Goal: Transaction & Acquisition: Purchase product/service

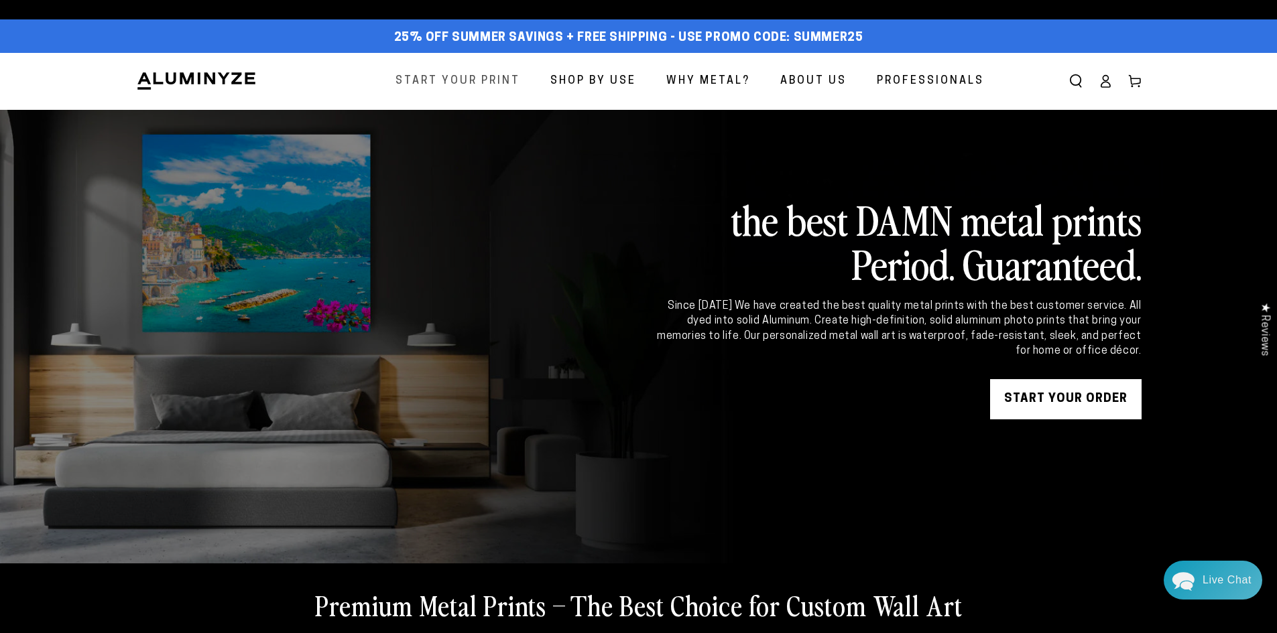
click at [503, 85] on span "Start Your Print" at bounding box center [458, 81] width 125 height 19
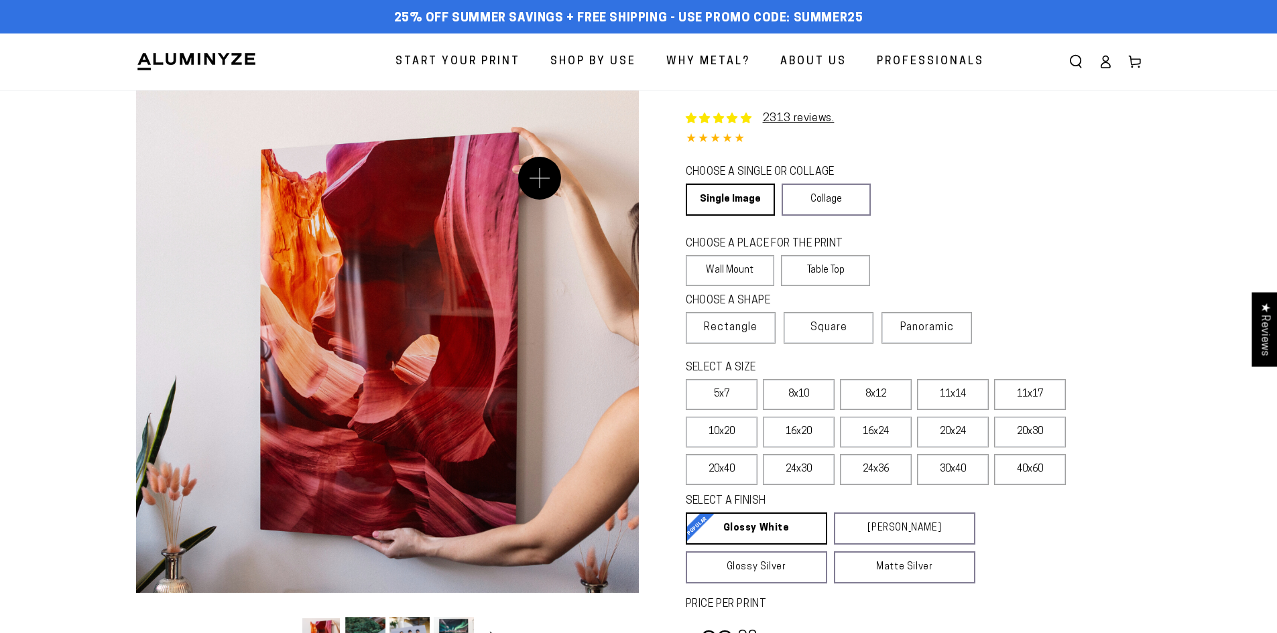
select select "**********"
click at [825, 426] on label "16x20" at bounding box center [799, 432] width 72 height 31
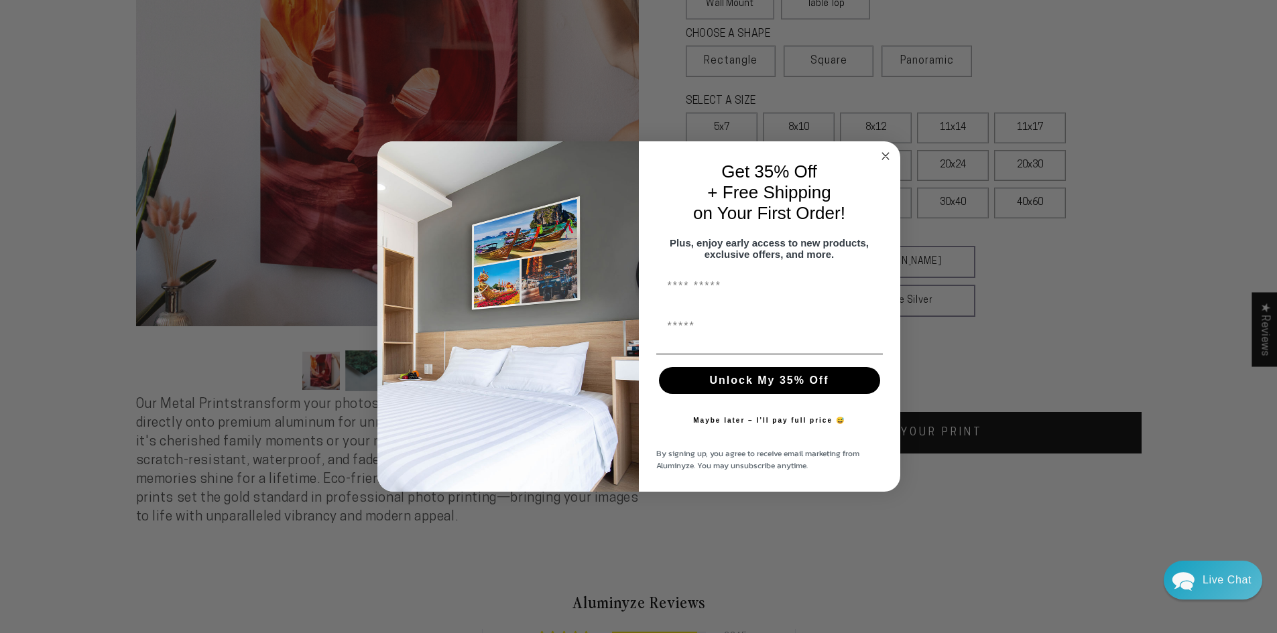
scroll to position [268, 0]
click at [786, 422] on button "Maybe later – I’ll pay full price 😅" at bounding box center [769, 421] width 166 height 27
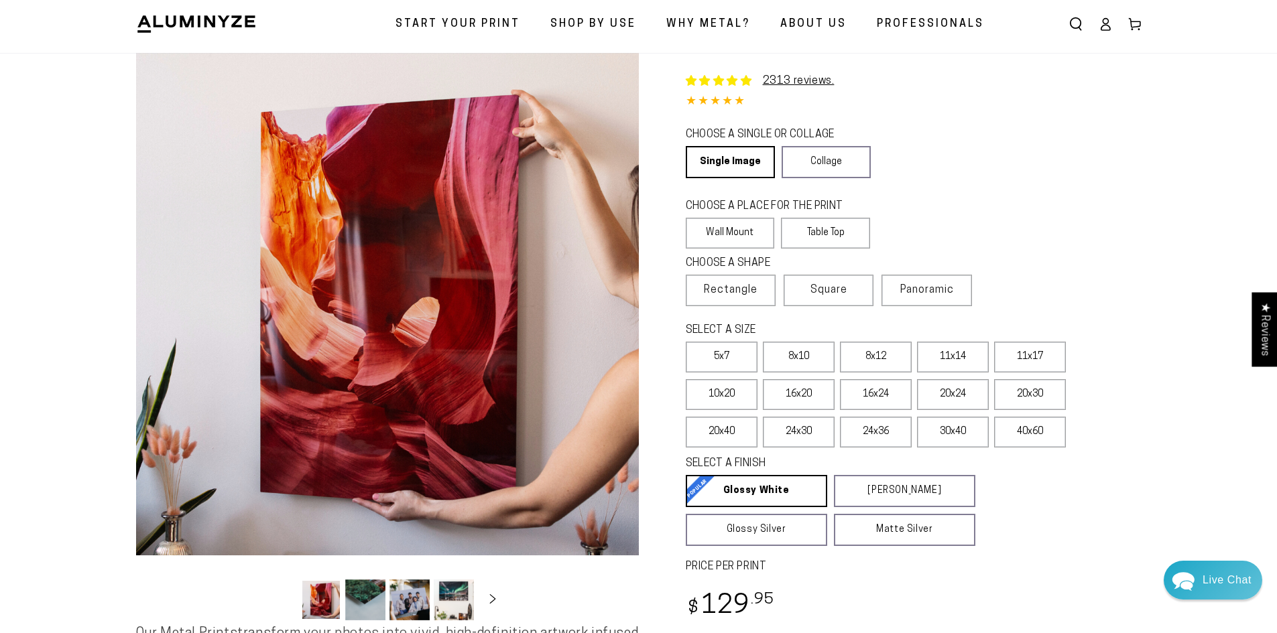
scroll to position [67, 0]
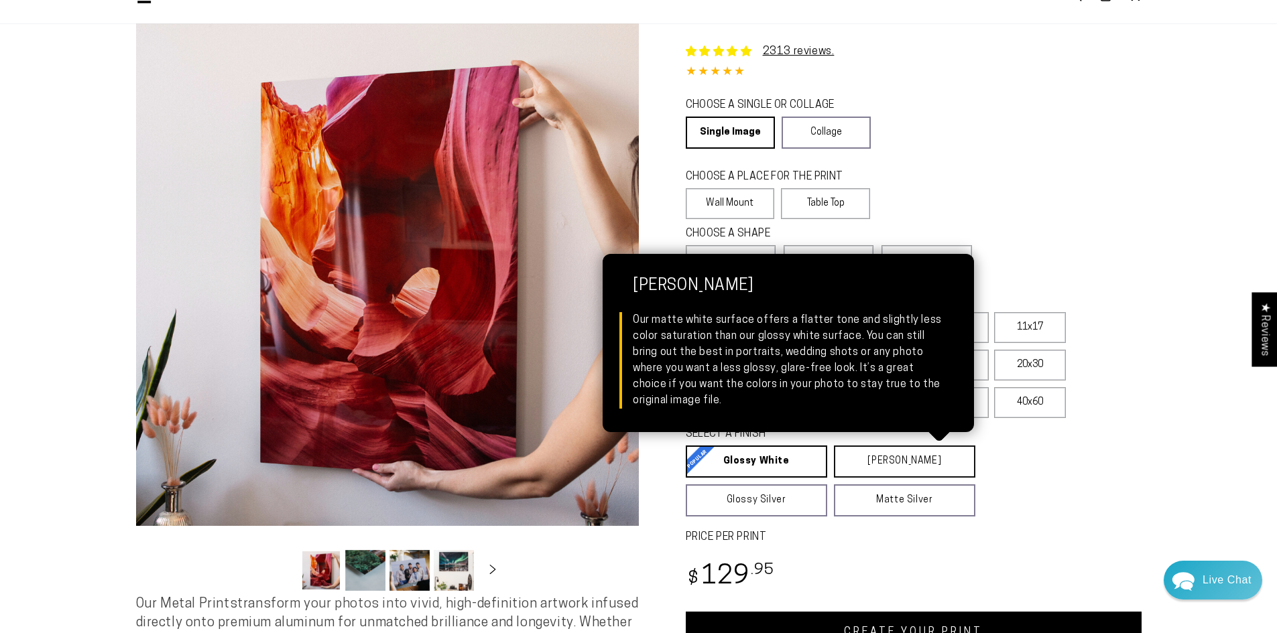
click at [904, 465] on link "Matte White Matte White Our matte white surface offers a flatter tone and sligh…" at bounding box center [904, 462] width 141 height 32
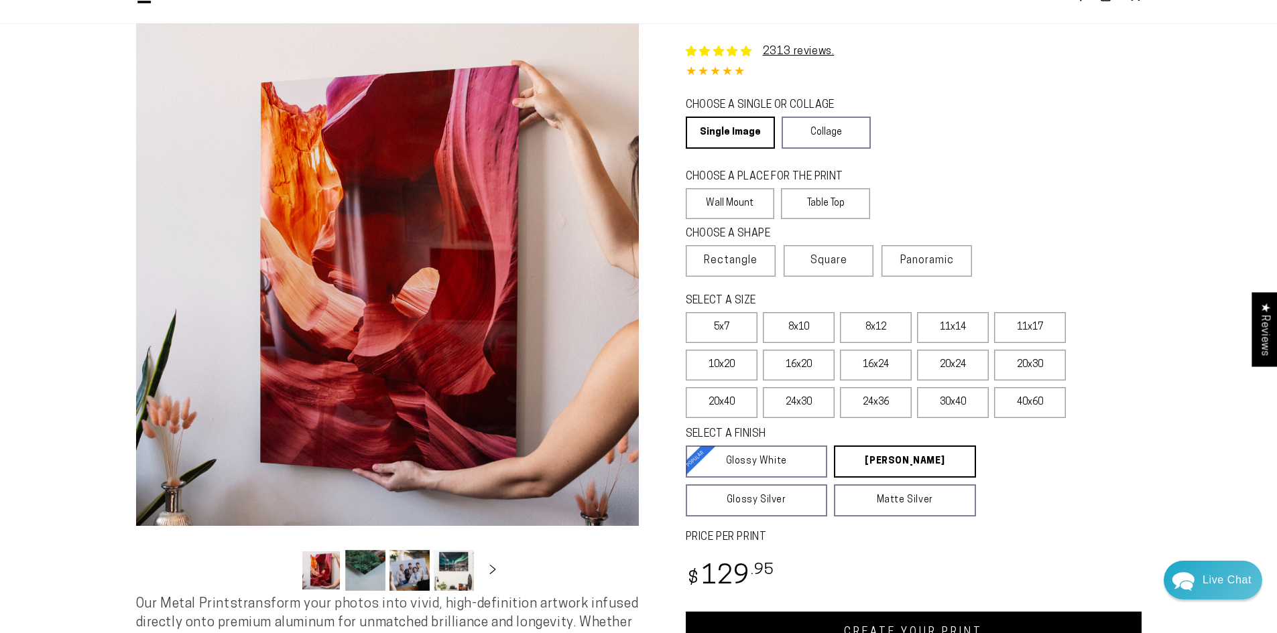
click at [1069, 184] on div "CHOOSE A PLACE FOR THE PRINT Learn more Wall Mount Table Top" at bounding box center [914, 196] width 456 height 57
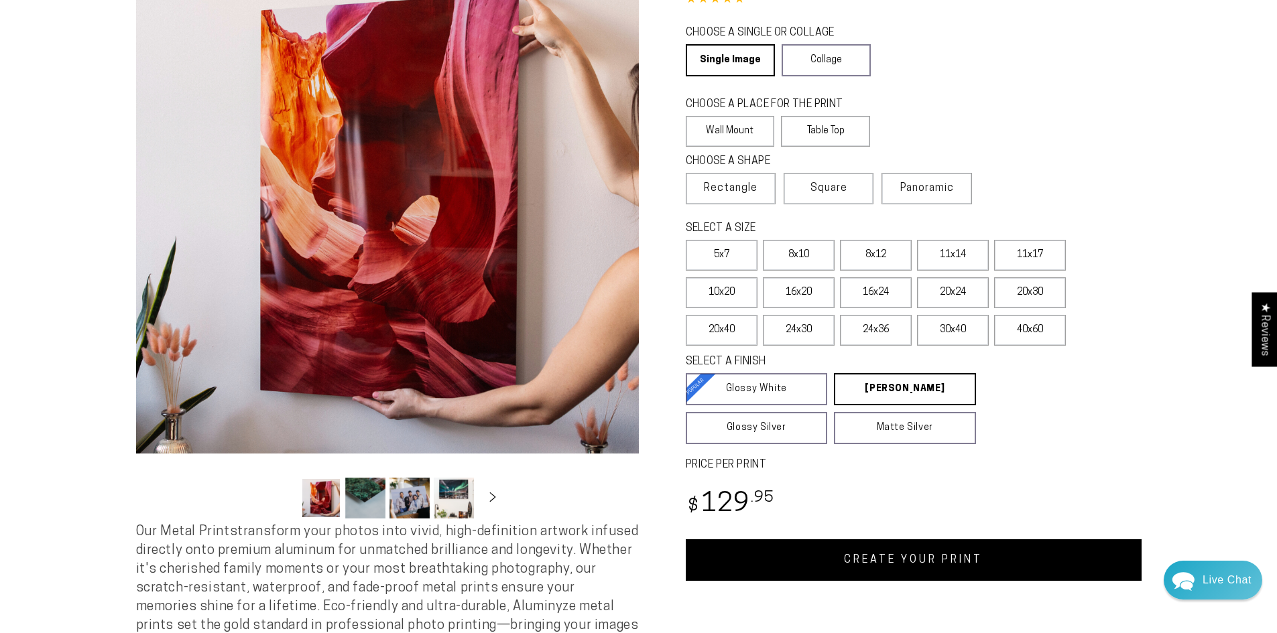
scroll to position [0, 0]
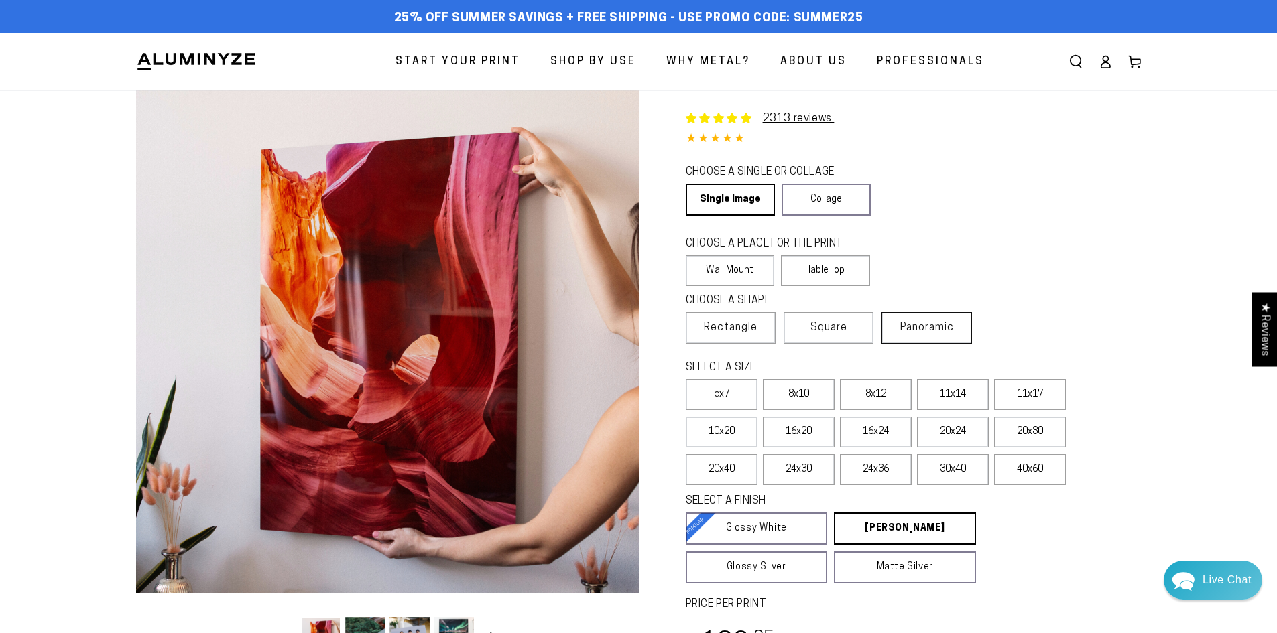
click at [937, 312] on label "Panoramic" at bounding box center [927, 328] width 90 height 32
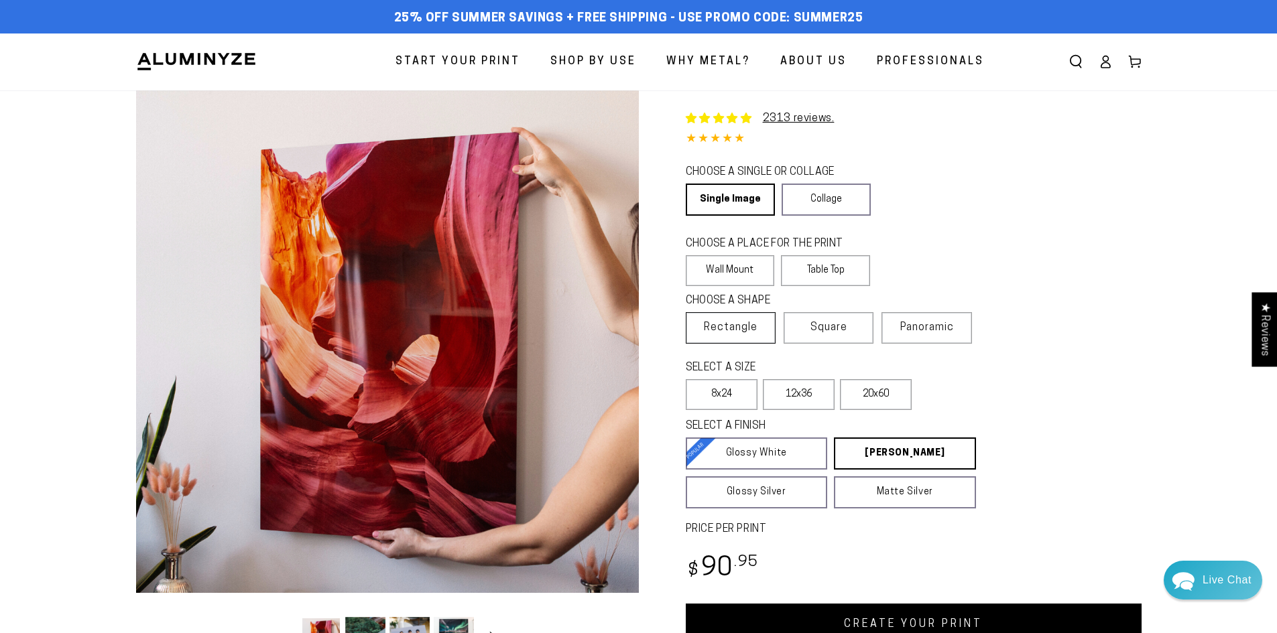
click at [754, 320] on span "Rectangle" at bounding box center [731, 328] width 54 height 16
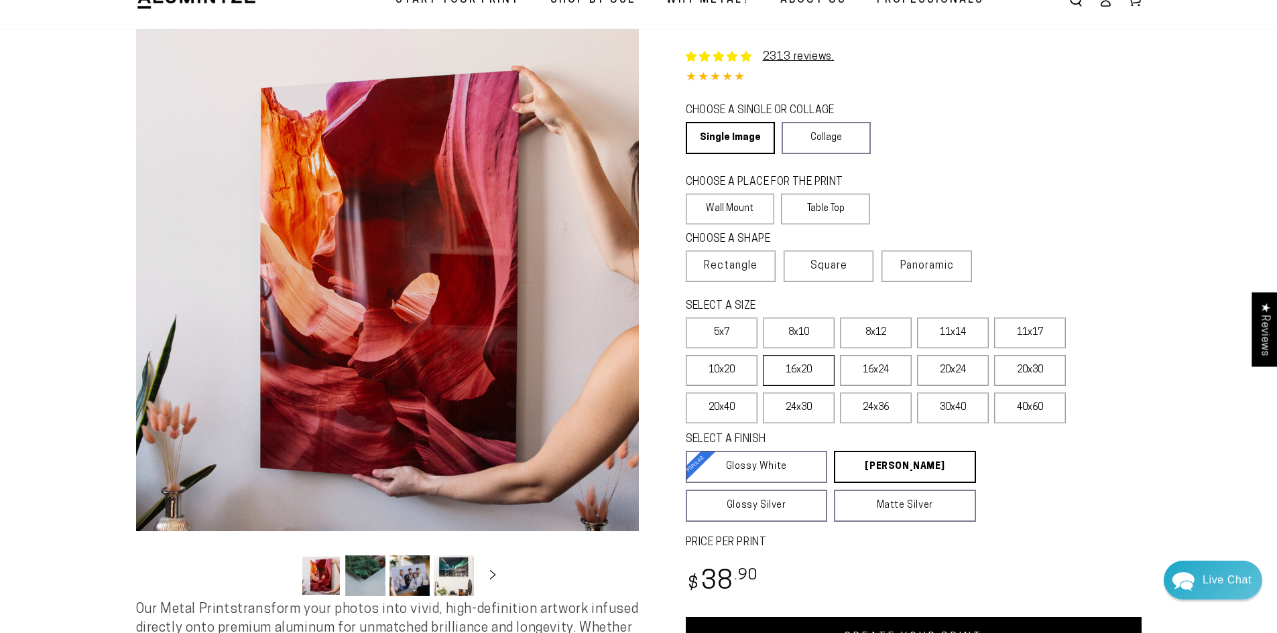
scroll to position [67, 0]
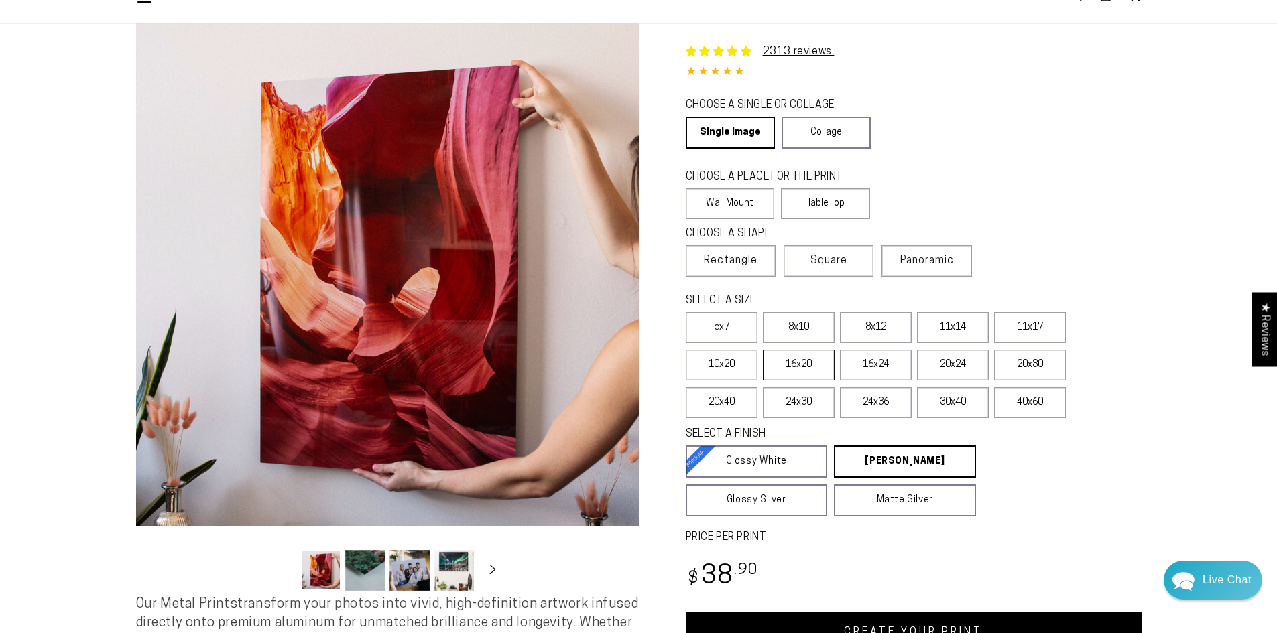
click at [792, 369] on label "16x20" at bounding box center [799, 365] width 72 height 31
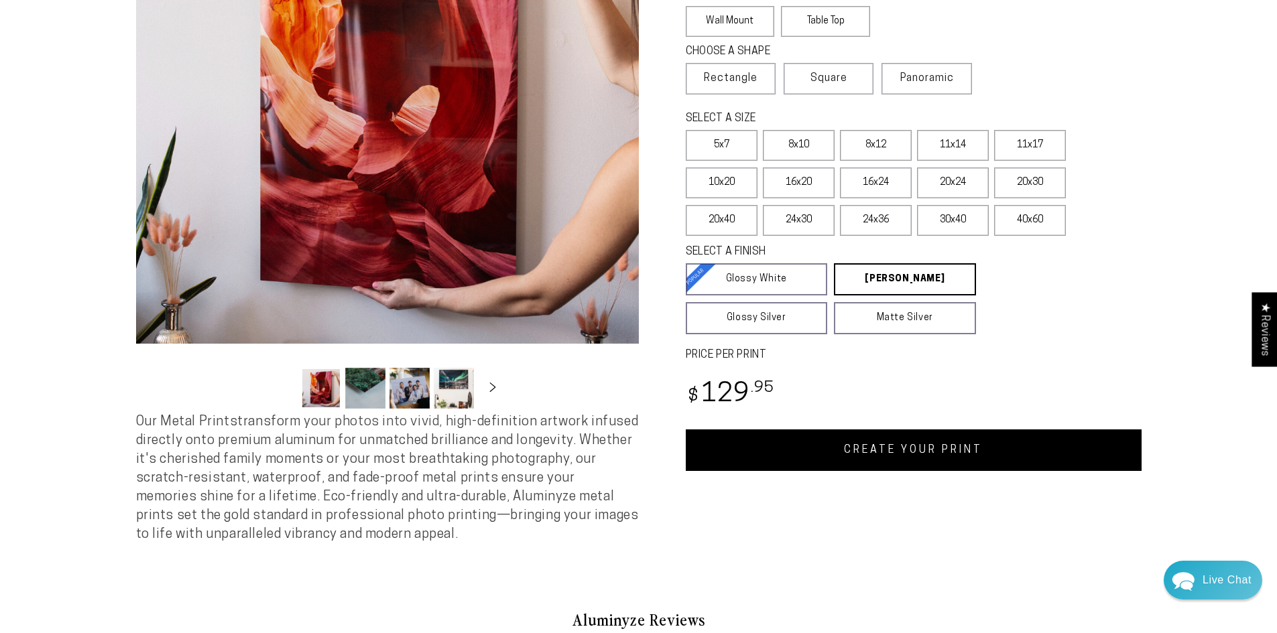
scroll to position [268, 0]
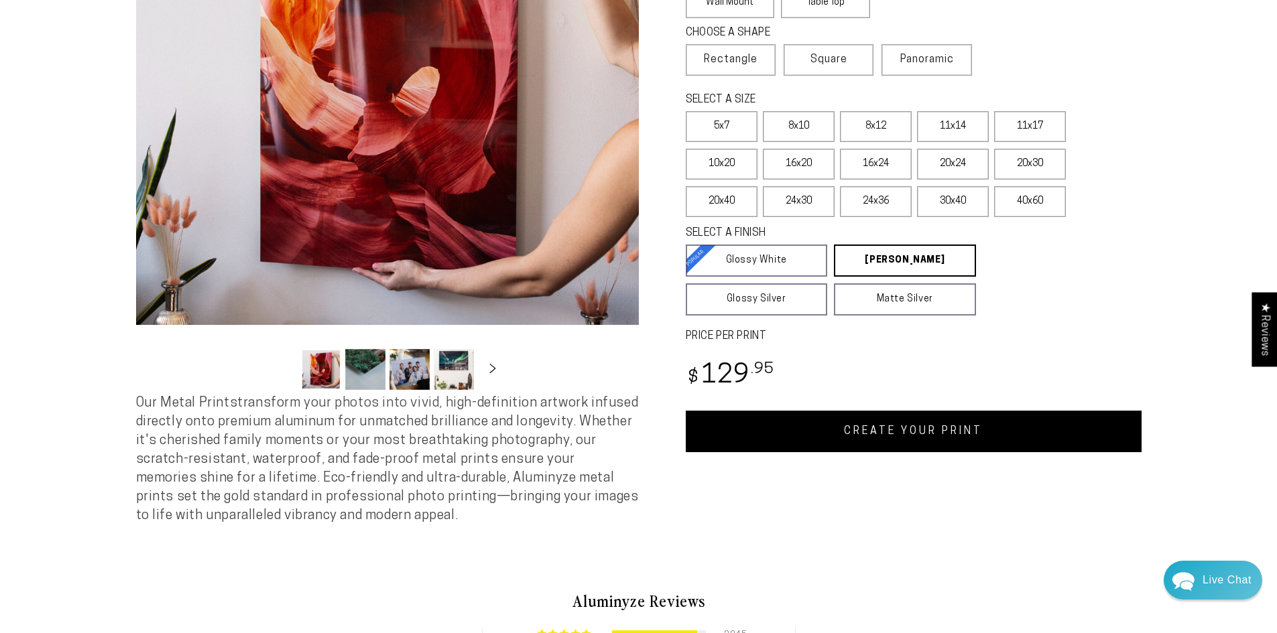
click at [910, 424] on link "CREATE YOUR PRINT" at bounding box center [914, 432] width 456 height 42
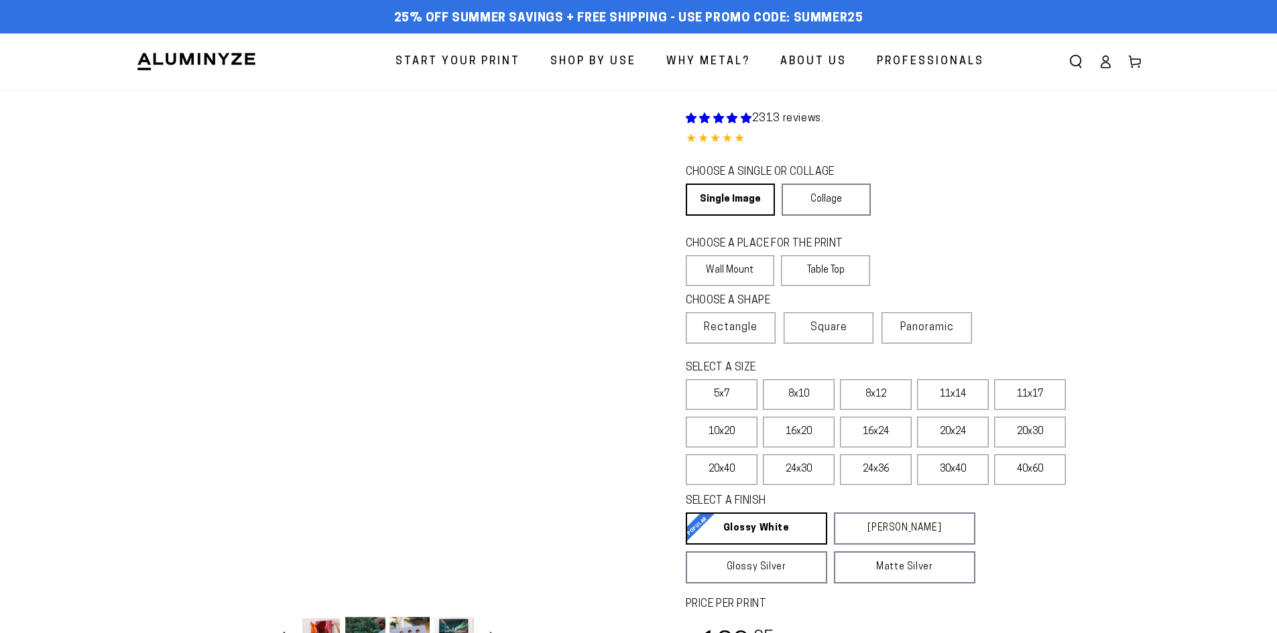
scroll to position [268, 0]
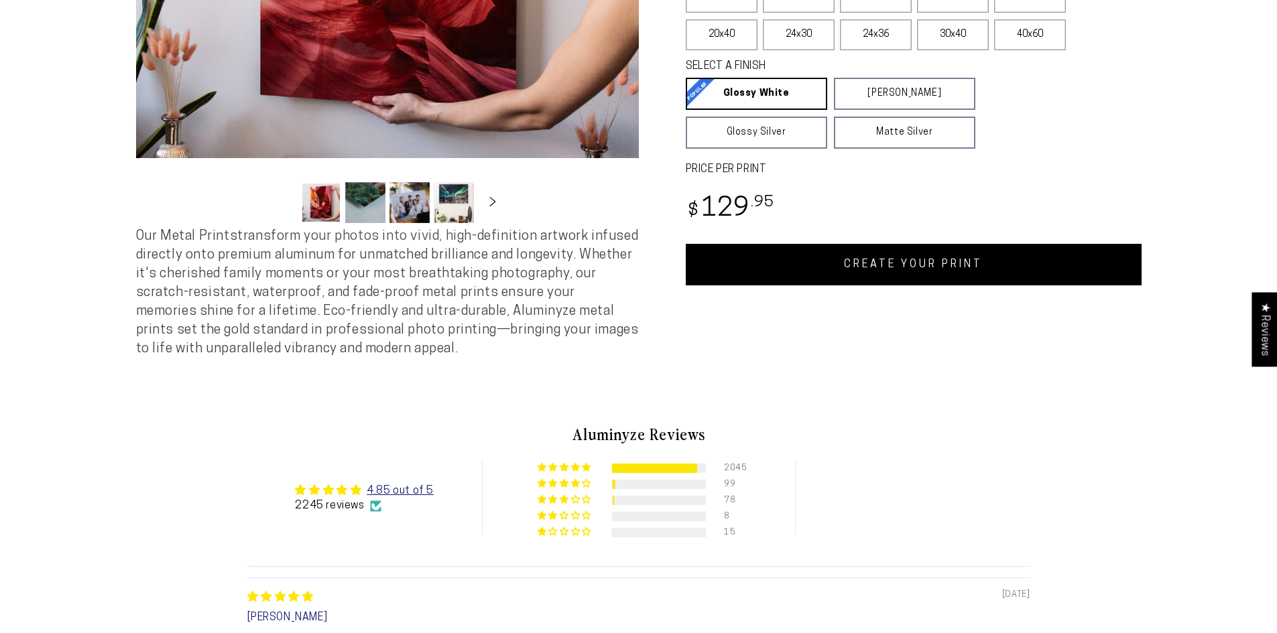
select select "**********"
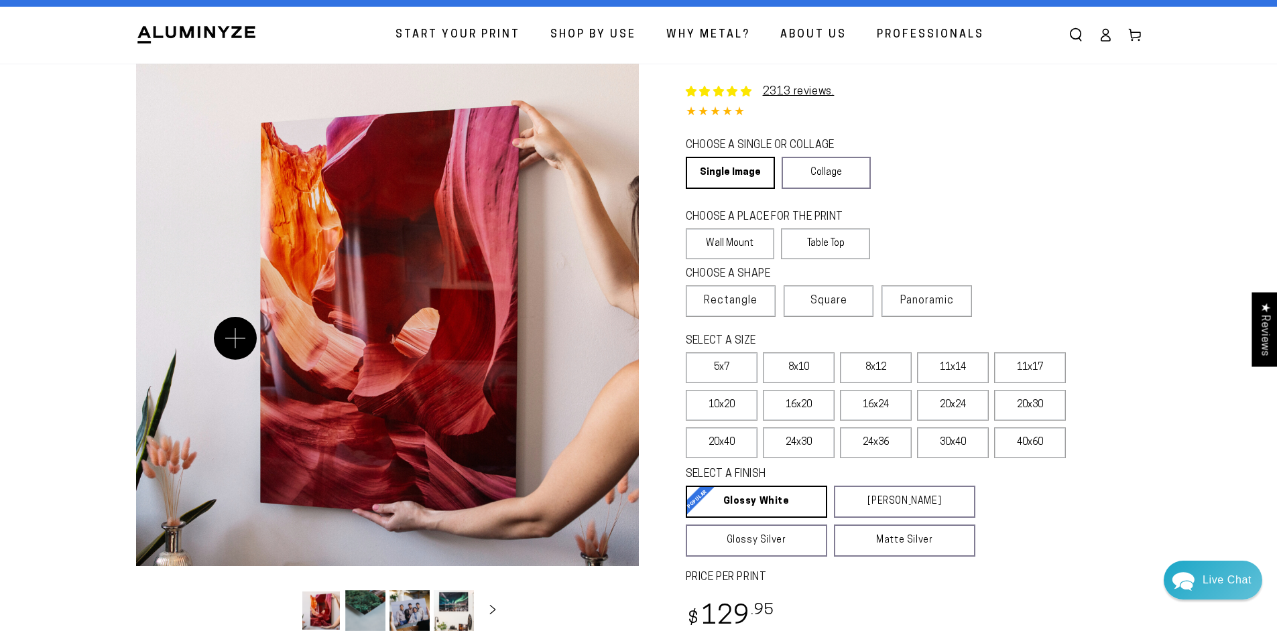
scroll to position [0, 0]
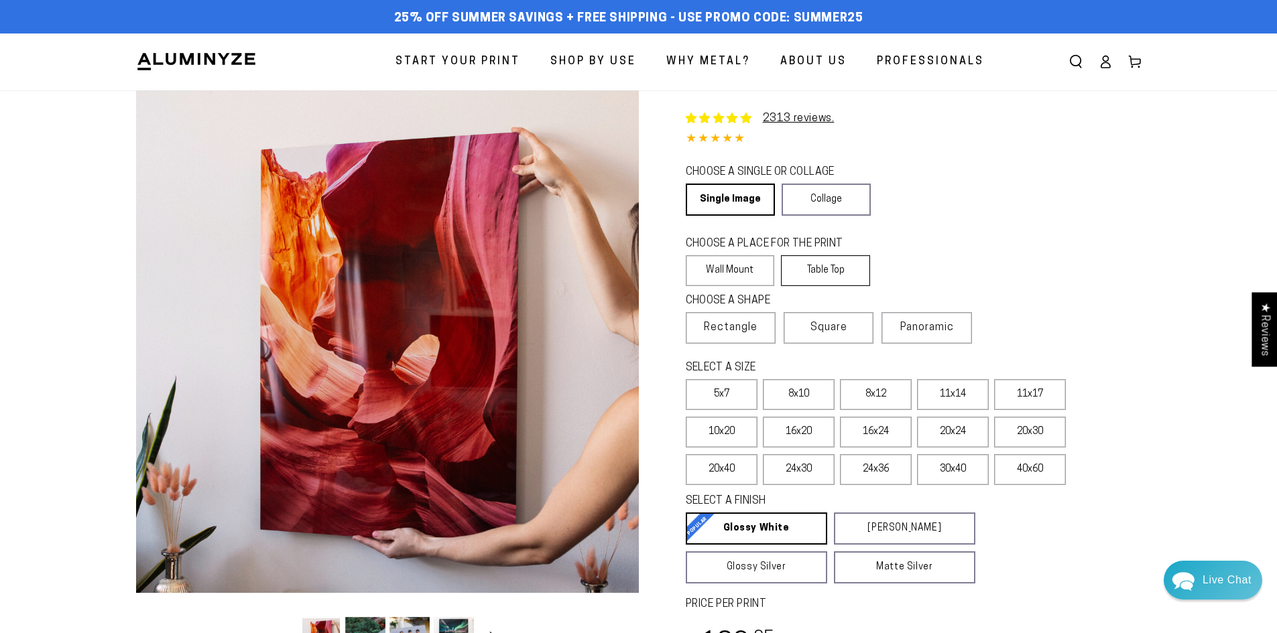
click at [853, 266] on label "Table Top" at bounding box center [825, 270] width 89 height 31
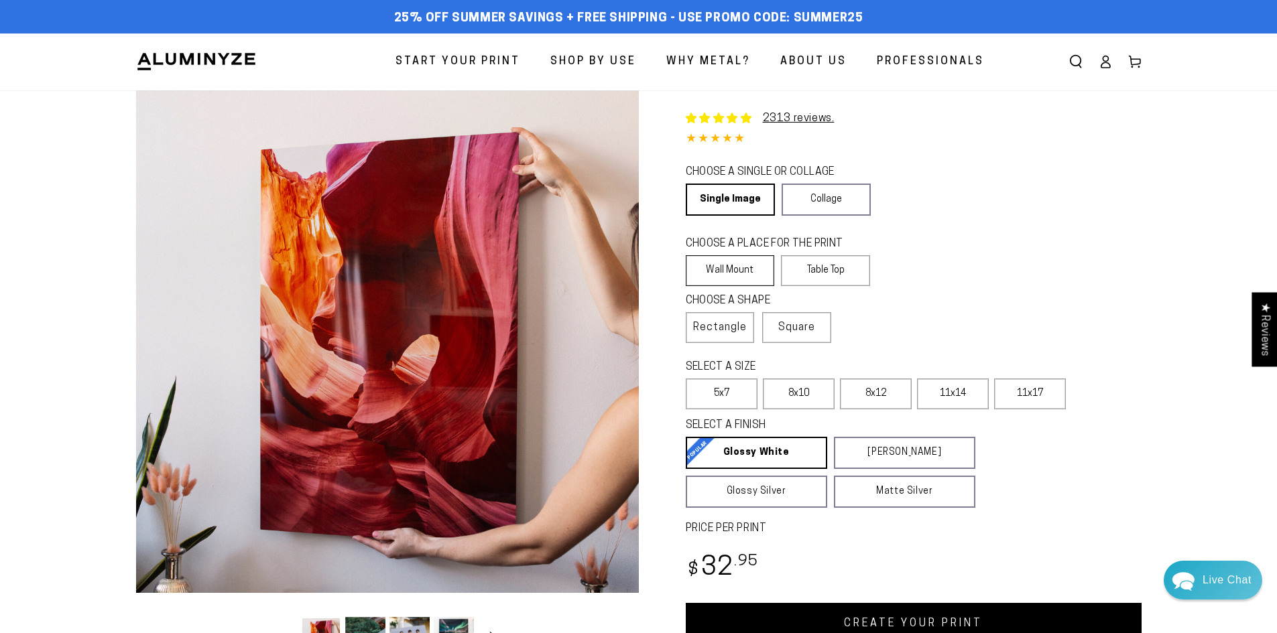
click at [735, 262] on label "Wall Mount" at bounding box center [730, 270] width 89 height 31
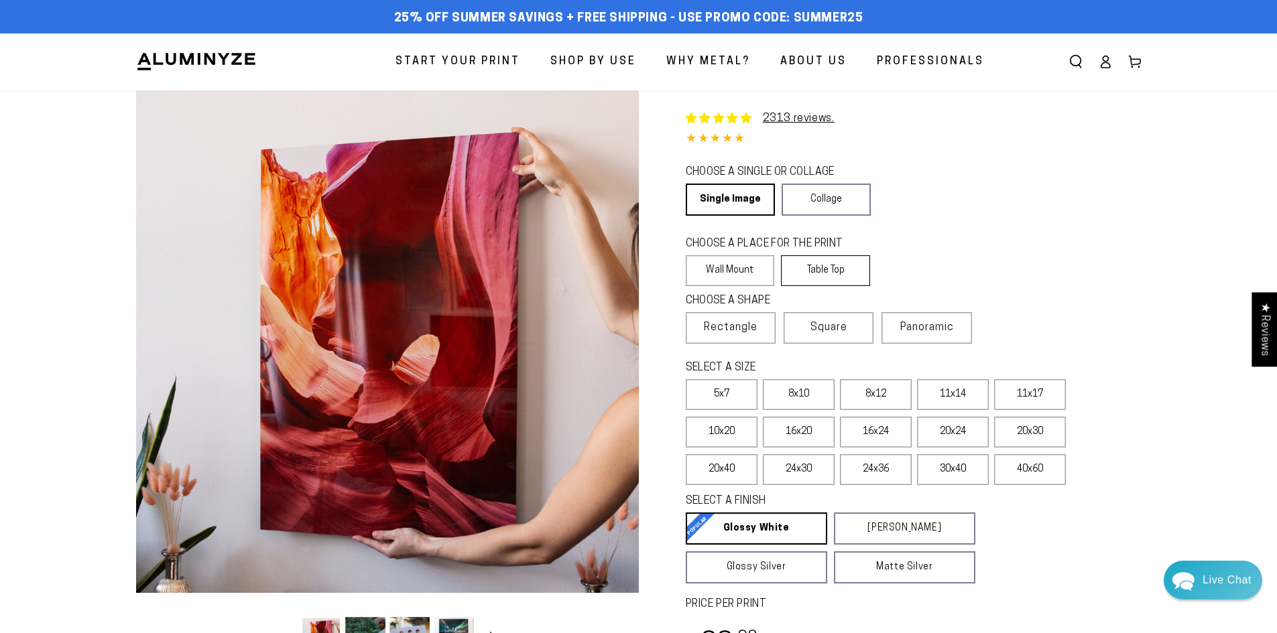
click at [813, 262] on label "Table Top" at bounding box center [825, 270] width 89 height 31
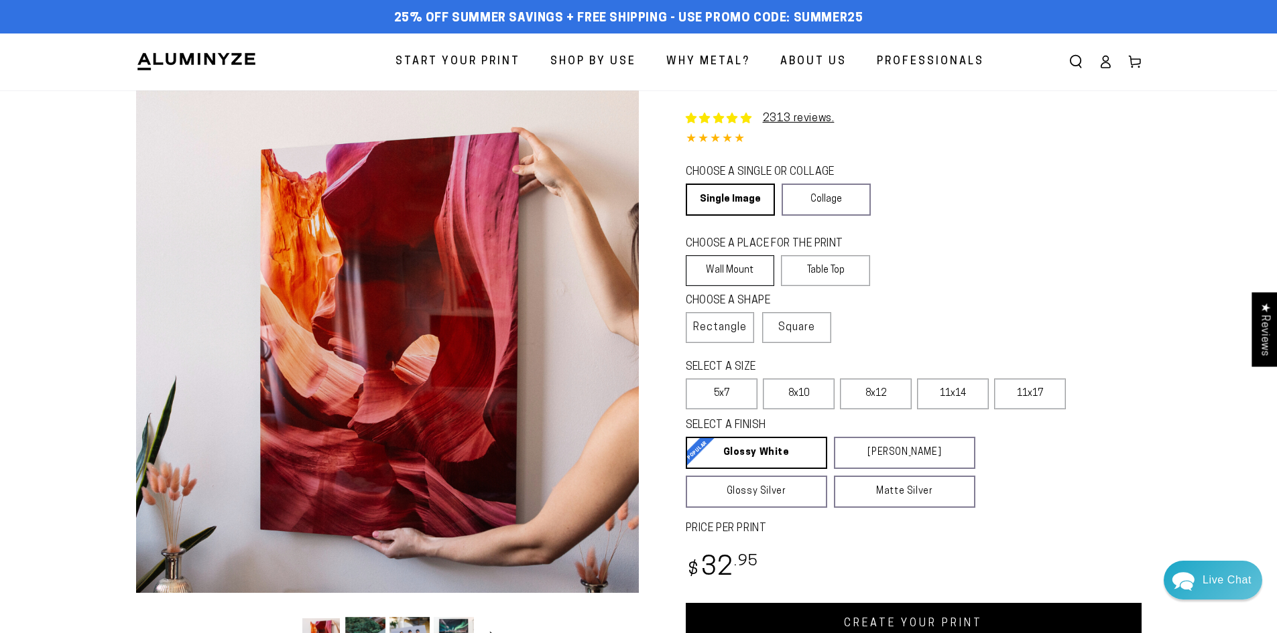
click at [733, 261] on label "Wall Mount" at bounding box center [730, 270] width 89 height 31
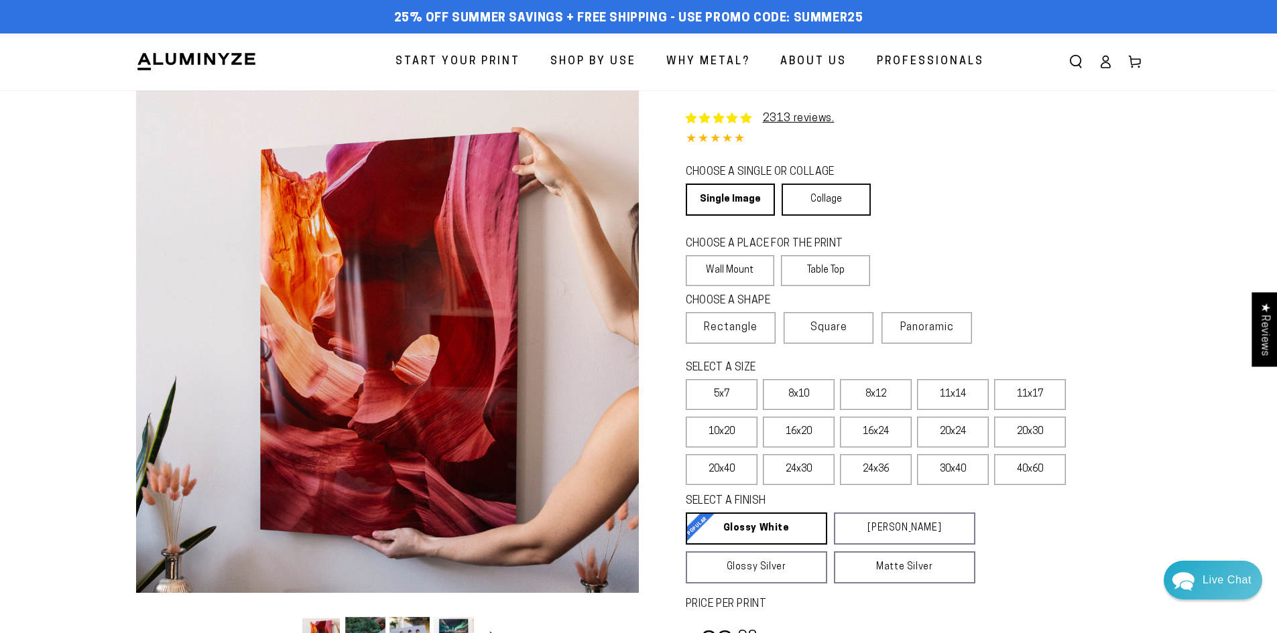
click at [845, 209] on link "Collage" at bounding box center [826, 200] width 89 height 32
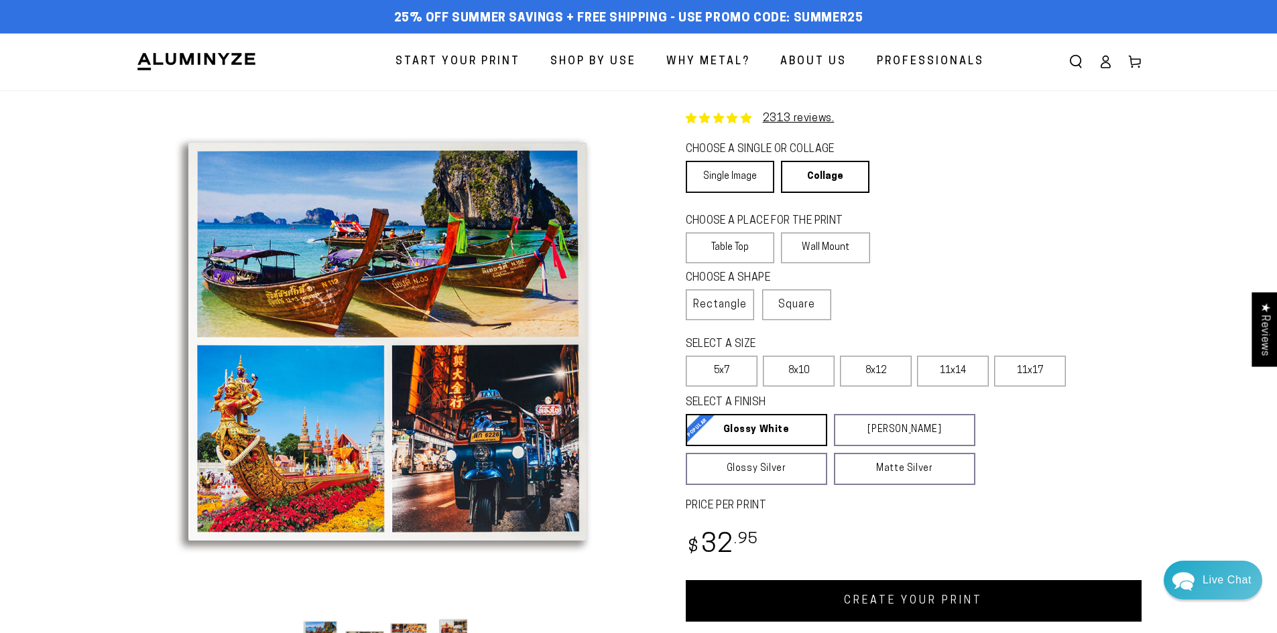
click at [751, 178] on link "Single Image" at bounding box center [730, 177] width 88 height 32
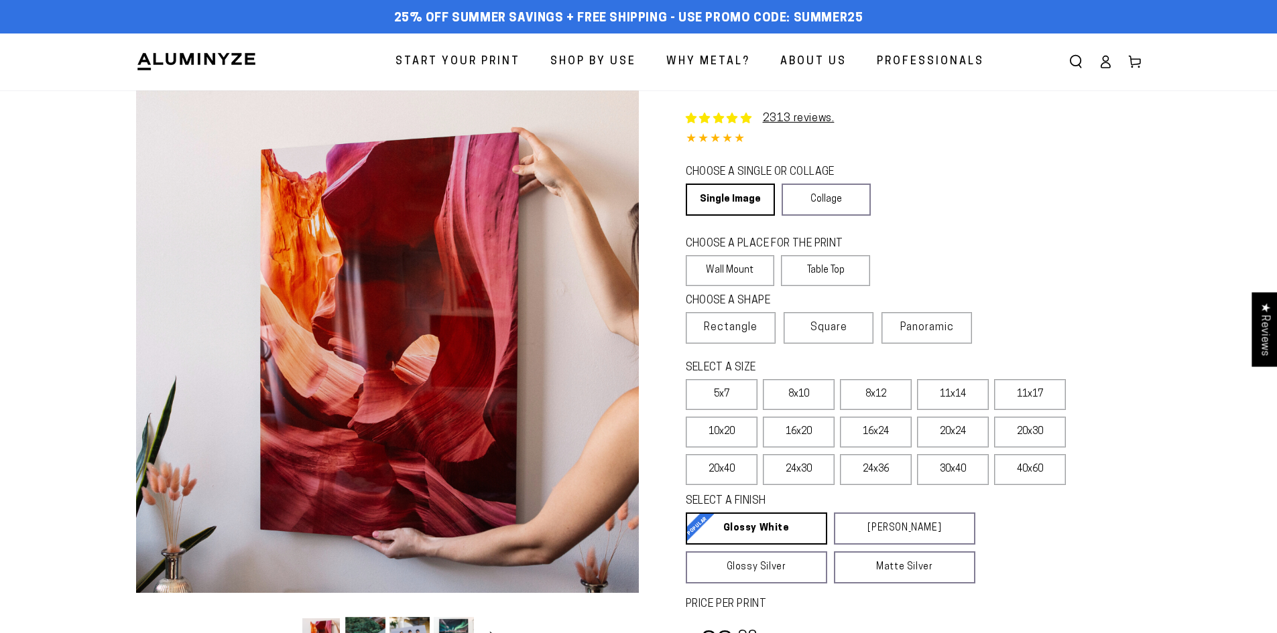
click at [709, 70] on span "Why Metal?" at bounding box center [708, 61] width 84 height 19
select select "**********"
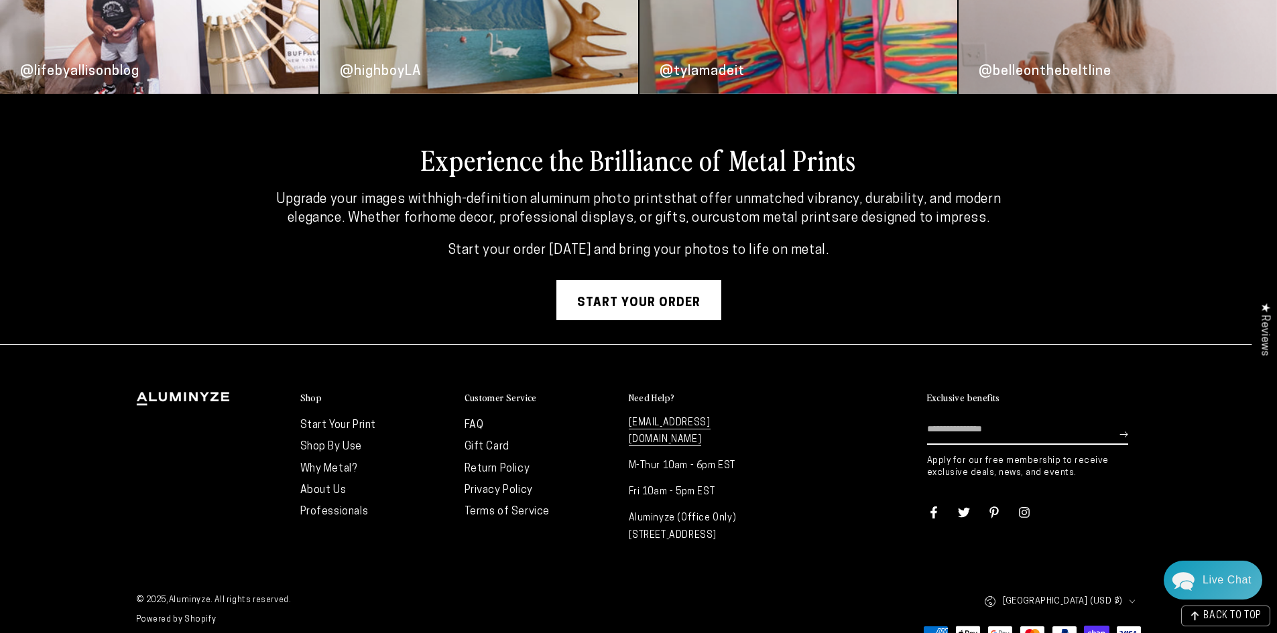
scroll to position [3580, 0]
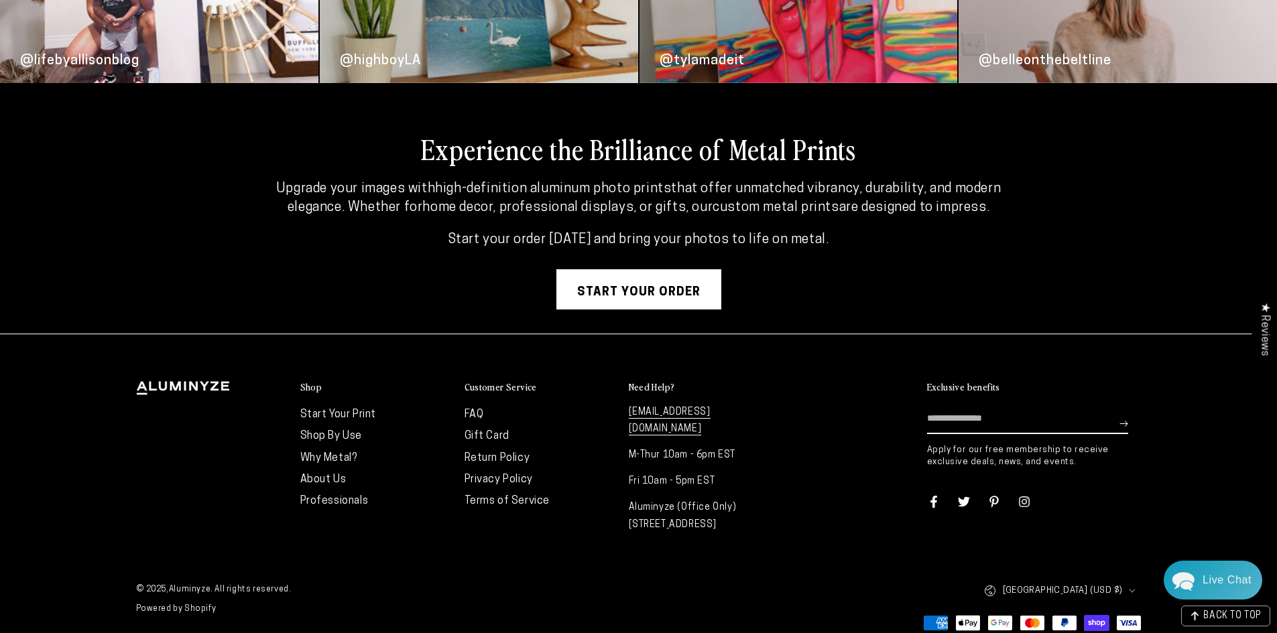
click at [478, 414] on link "FAQ" at bounding box center [474, 415] width 19 height 11
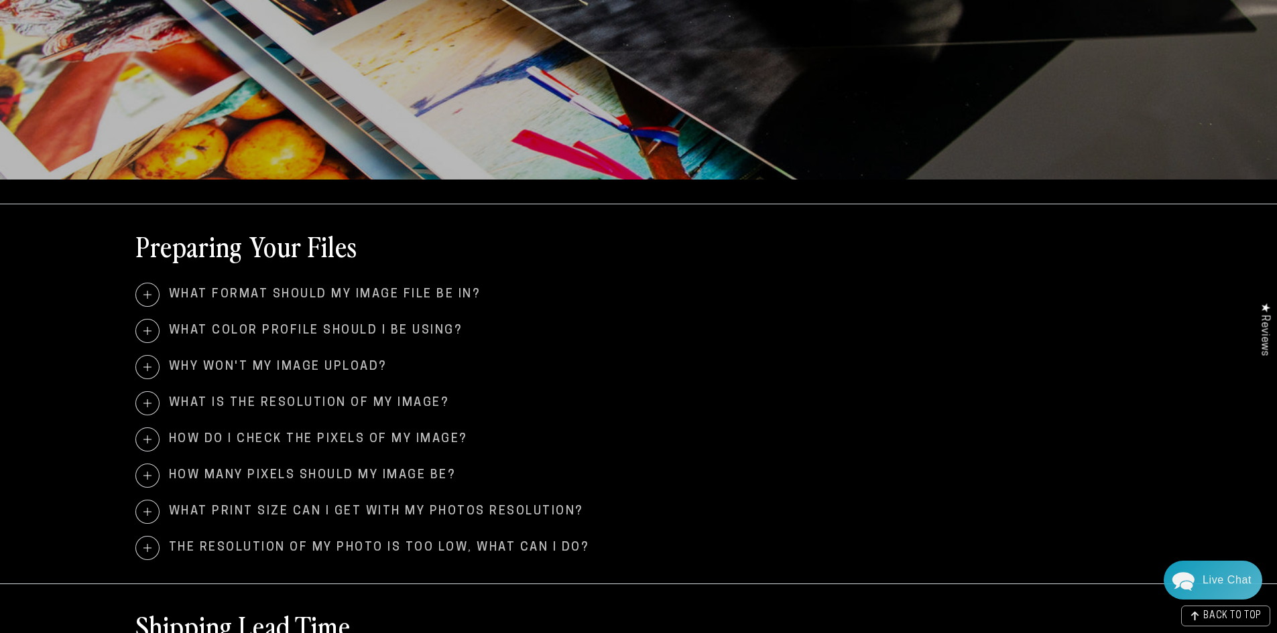
scroll to position [469, 0]
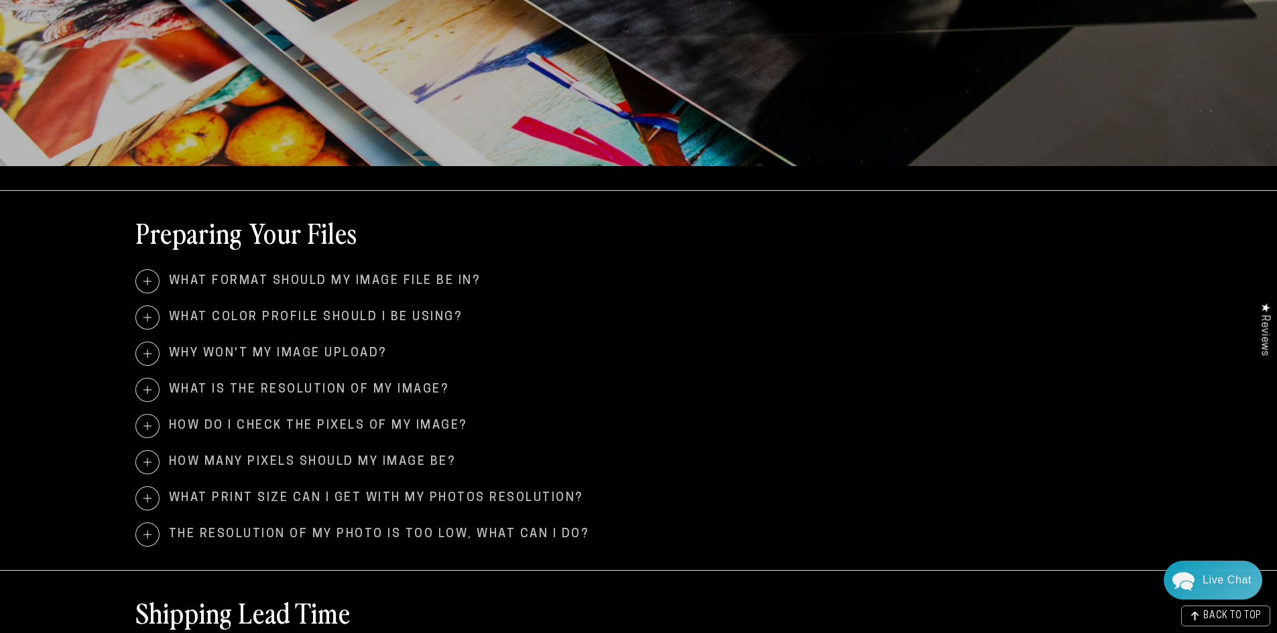
click at [154, 275] on span at bounding box center [147, 281] width 23 height 23
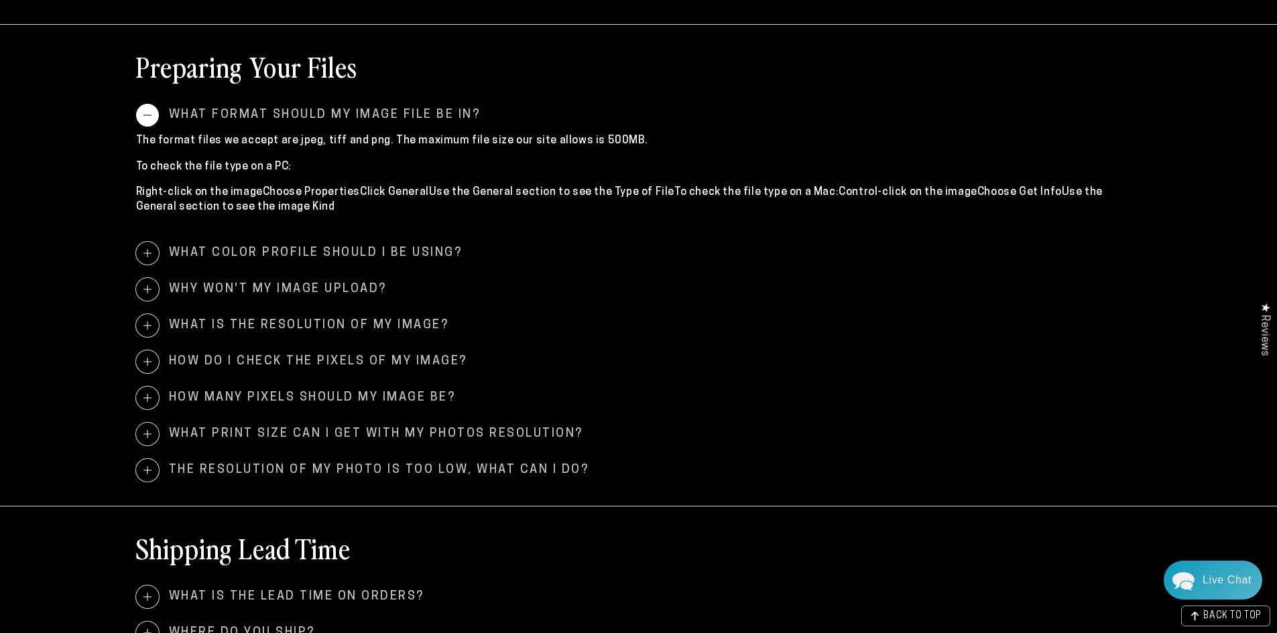
scroll to position [670, 0]
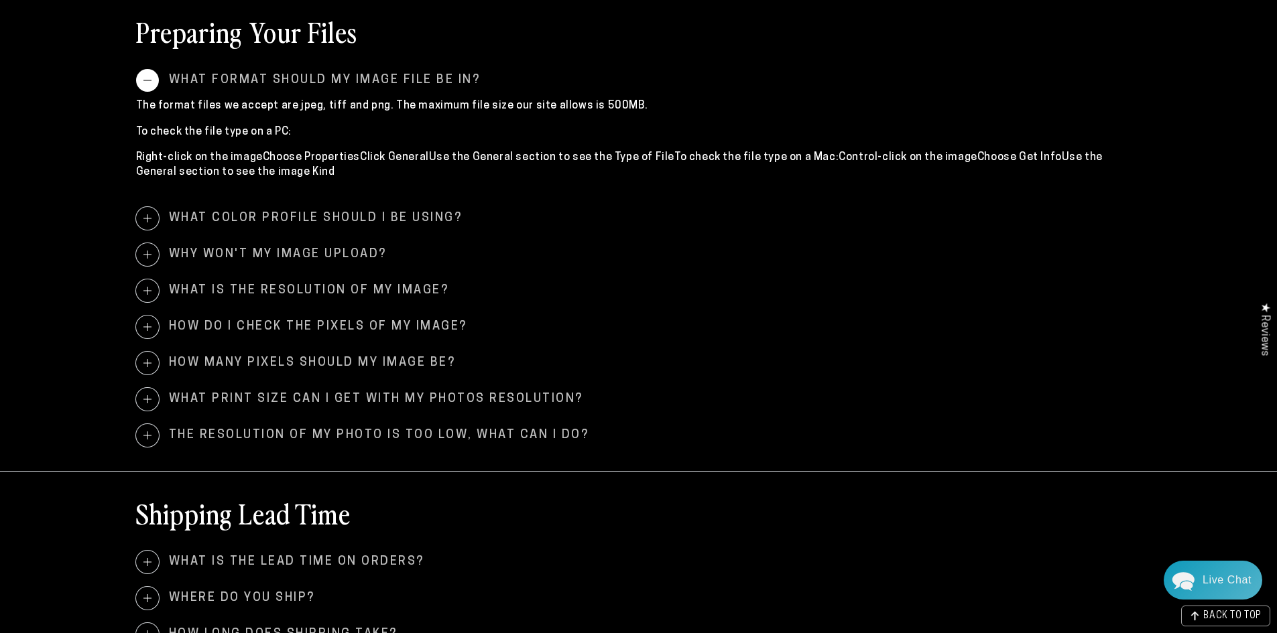
click at [141, 217] on span at bounding box center [147, 218] width 23 height 23
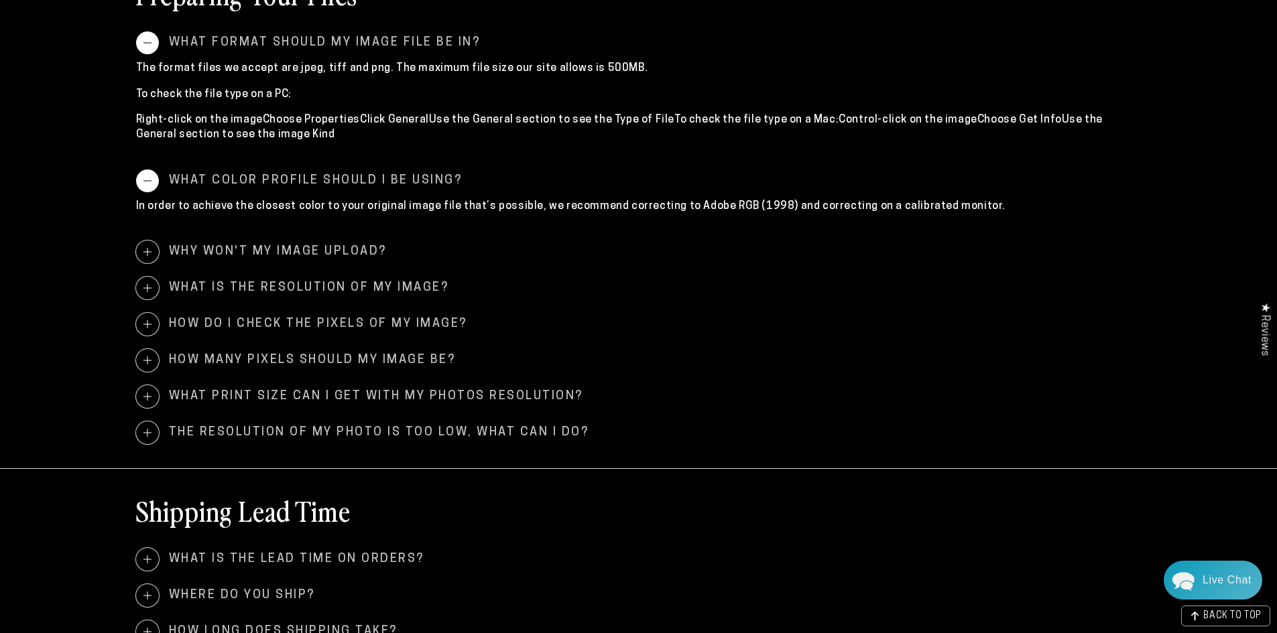
scroll to position [737, 0]
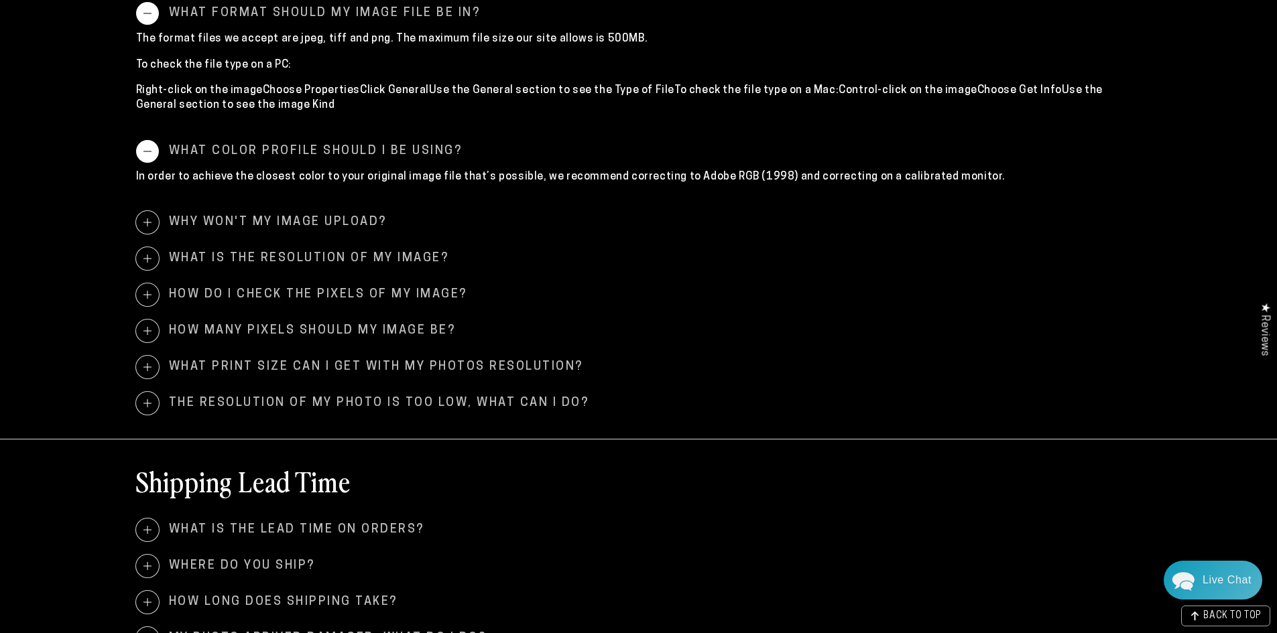
click at [145, 252] on span at bounding box center [147, 258] width 23 height 23
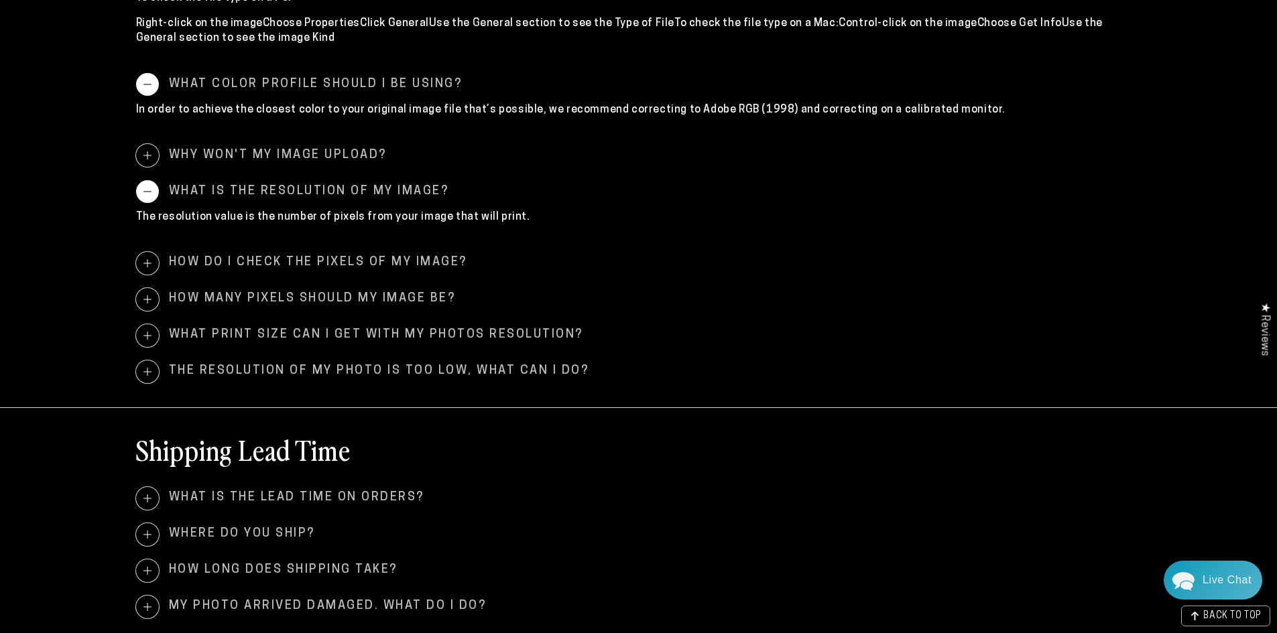
scroll to position [871, 0]
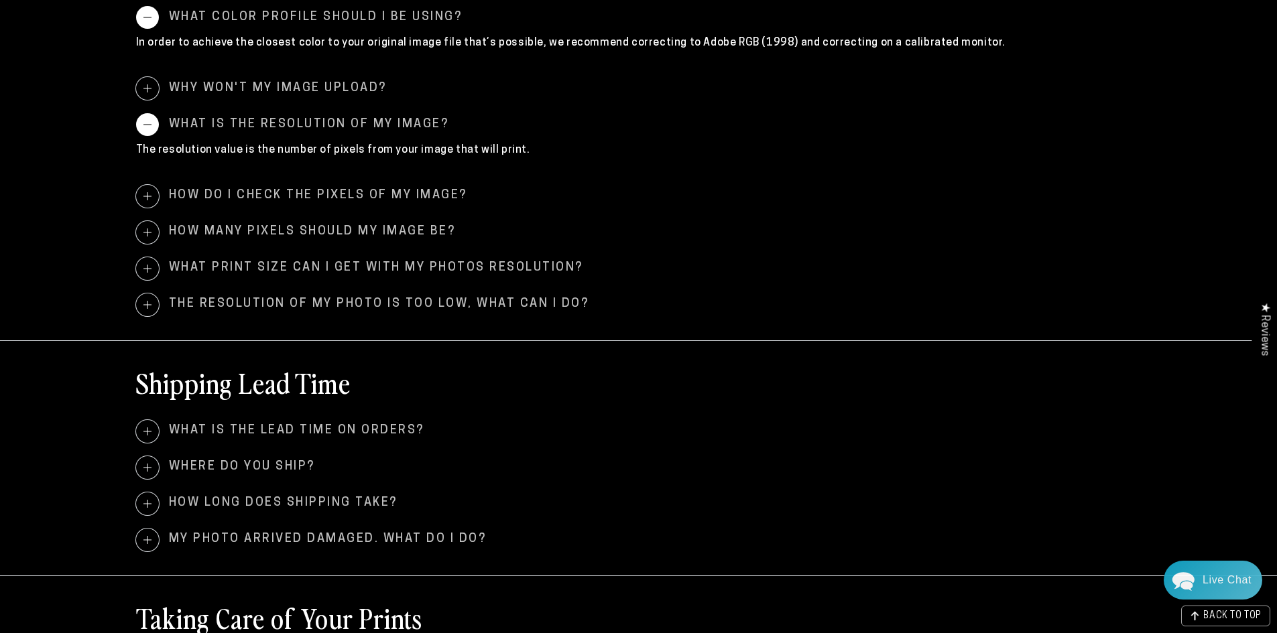
click at [161, 231] on span "How many pixels should my image be?" at bounding box center [639, 232] width 1006 height 23
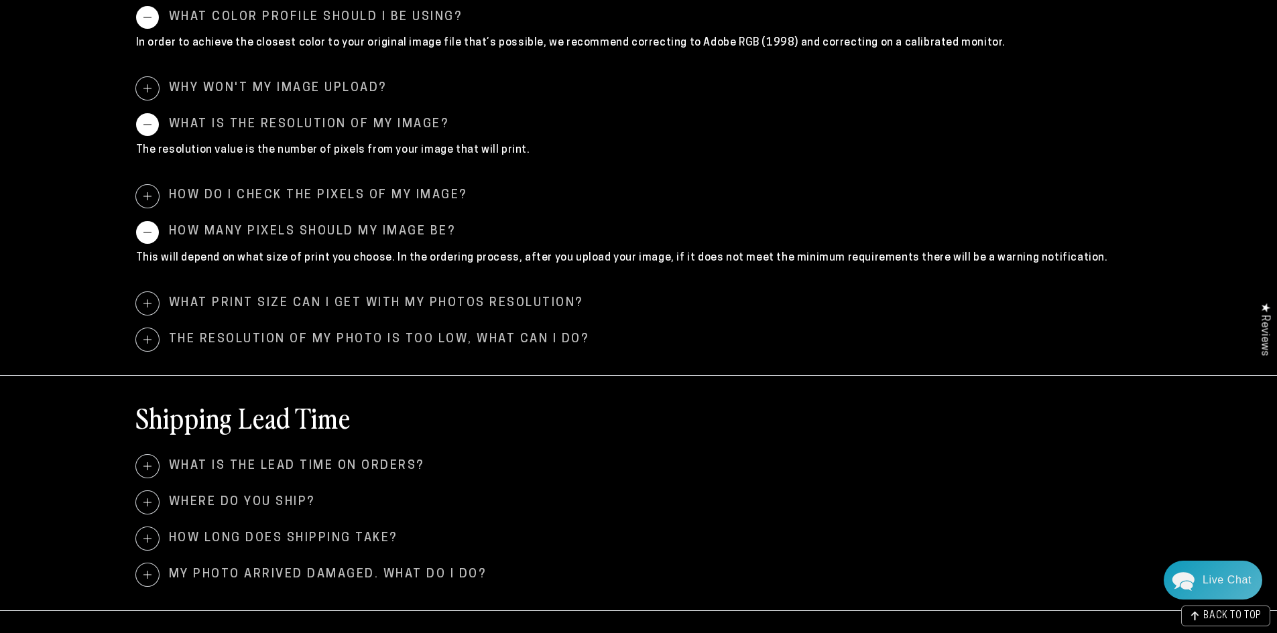
scroll to position [939, 0]
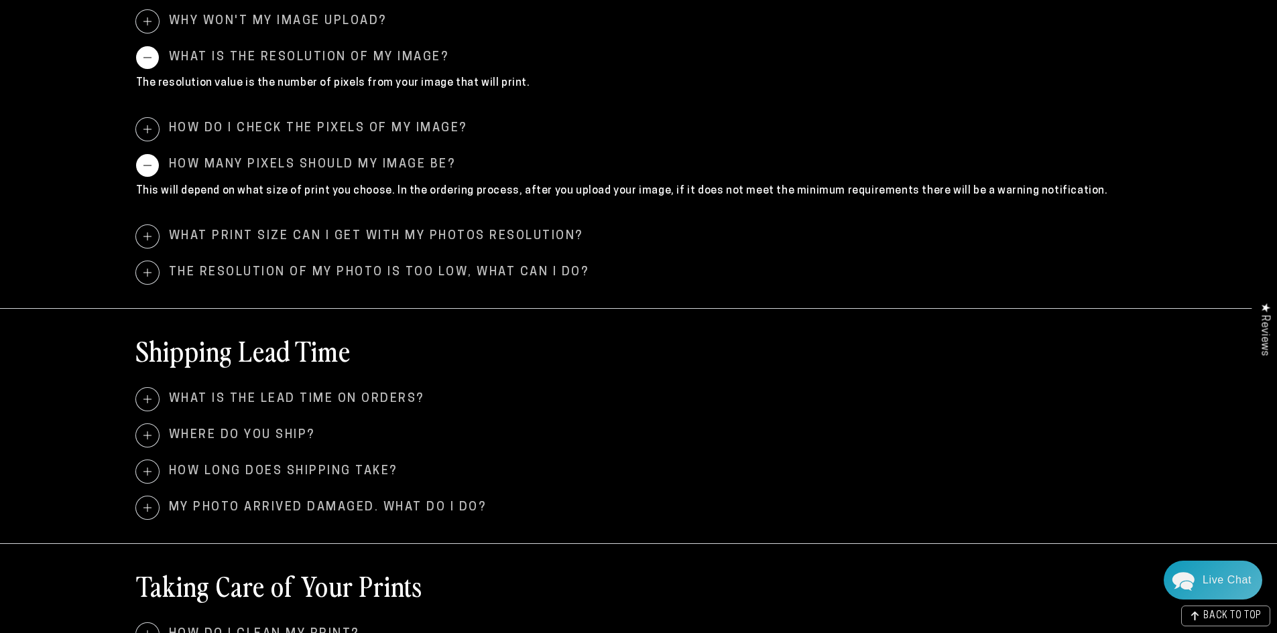
click at [145, 233] on span at bounding box center [147, 236] width 23 height 23
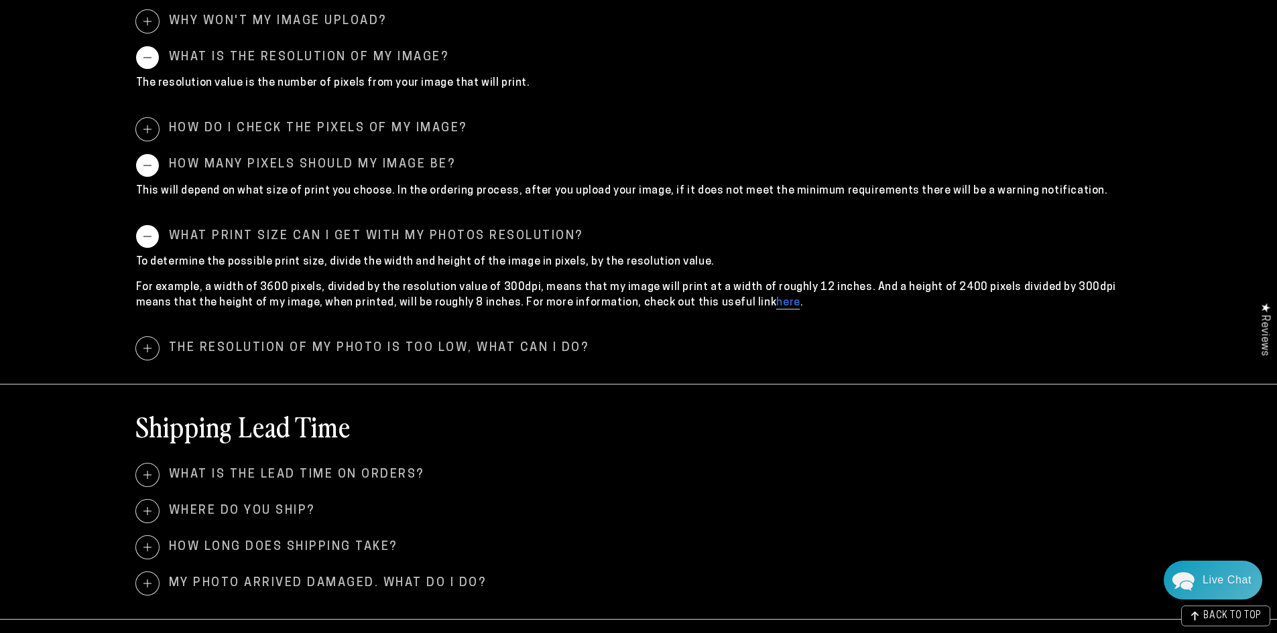
click at [153, 347] on span at bounding box center [147, 348] width 23 height 23
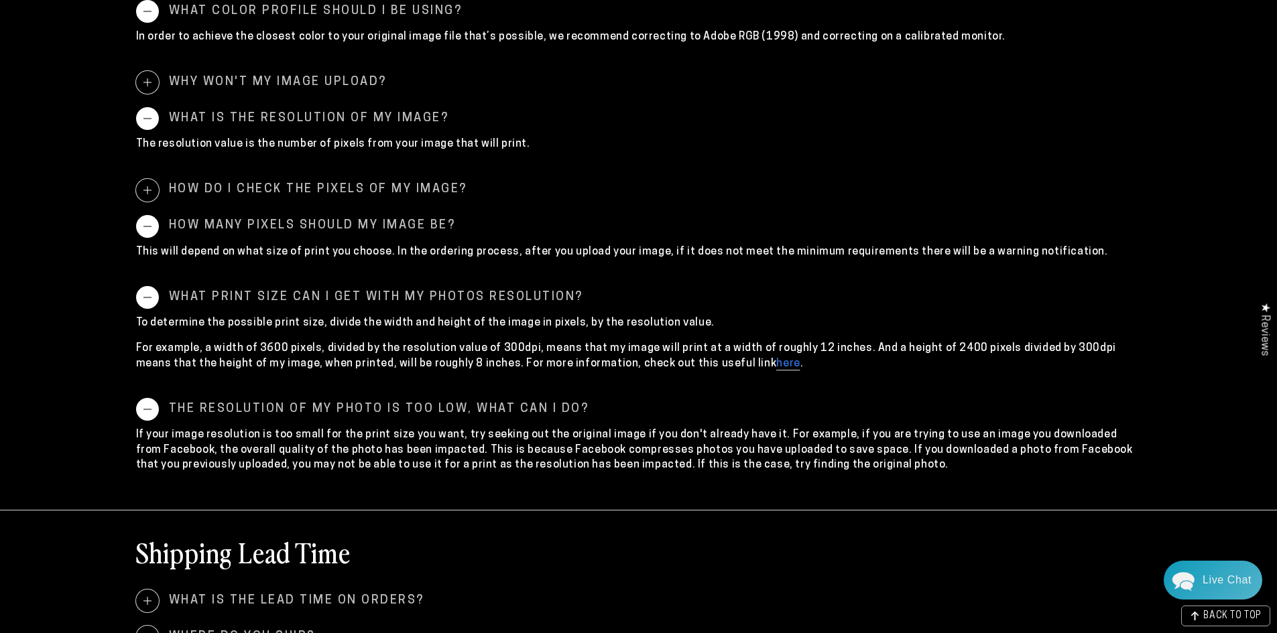
scroll to position [871, 0]
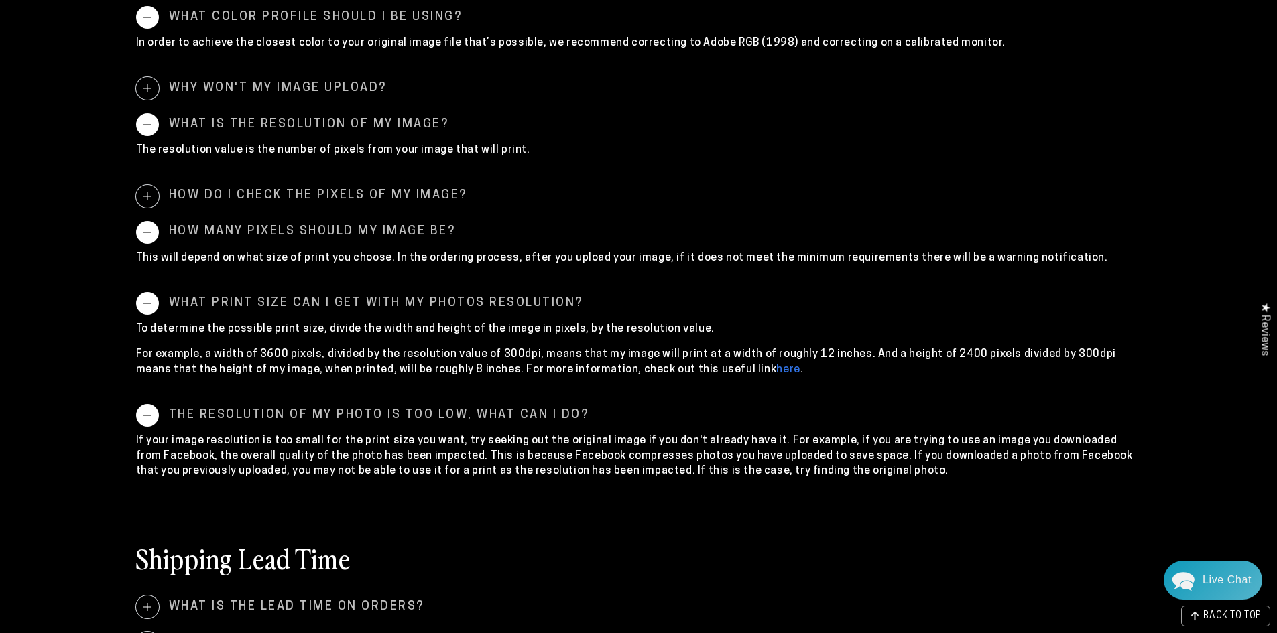
click at [776, 366] on link "here" at bounding box center [787, 371] width 23 height 12
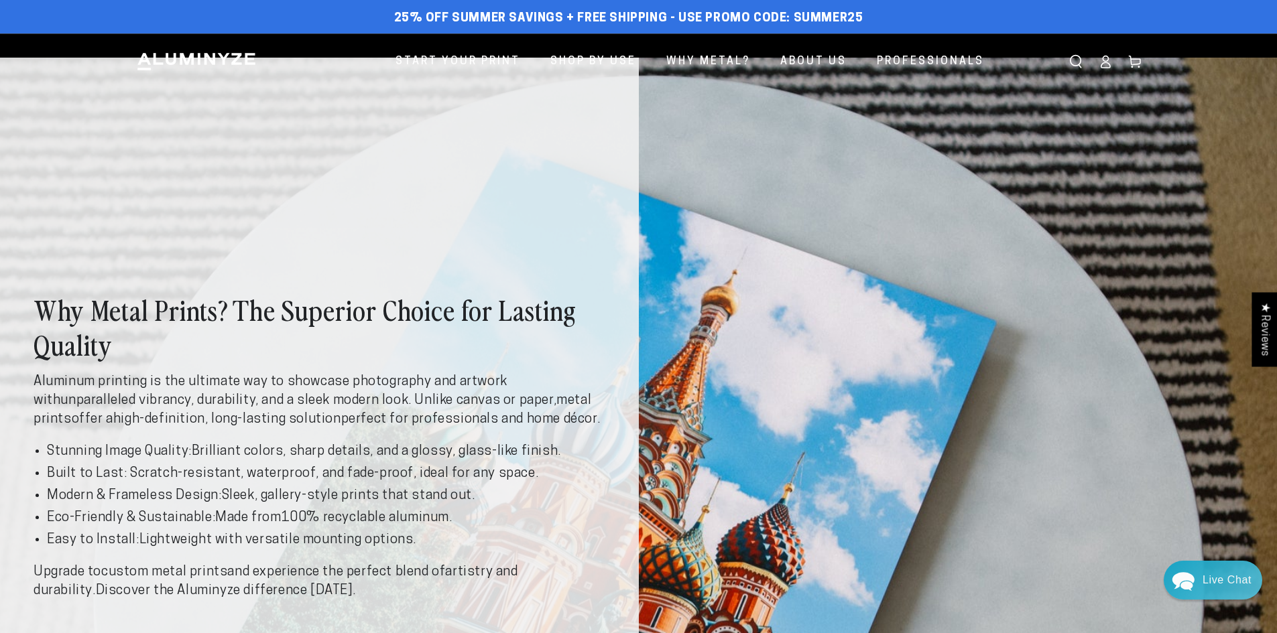
click at [821, 151] on div "Why Metal Prints? The Superior Choice for Lasting Quality Aluminum printing is …" at bounding box center [638, 483] width 1277 height 851
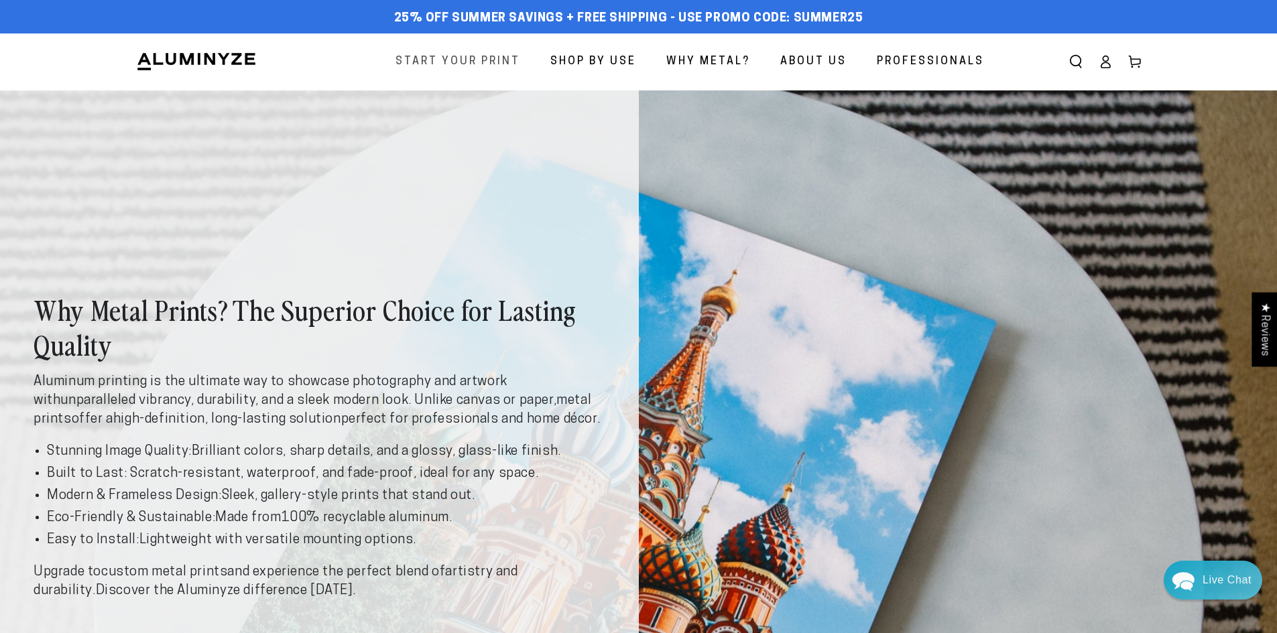
click at [448, 54] on span "Start Your Print" at bounding box center [458, 61] width 125 height 19
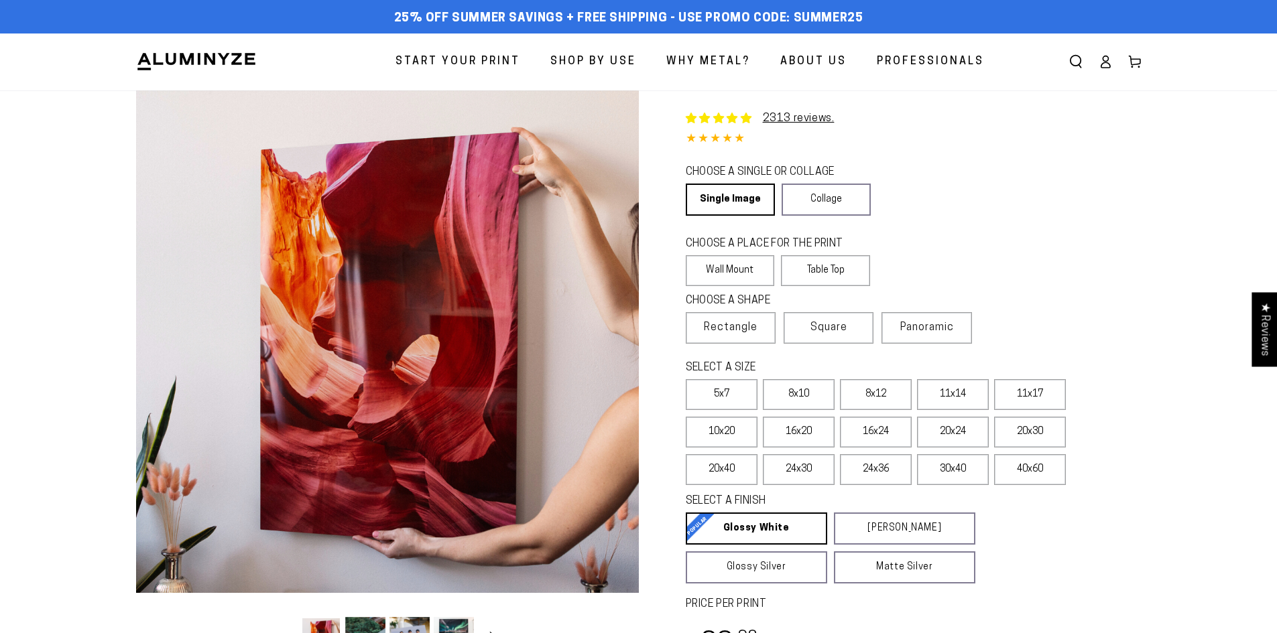
select select "**********"
click at [976, 394] on label "11x14" at bounding box center [953, 394] width 72 height 31
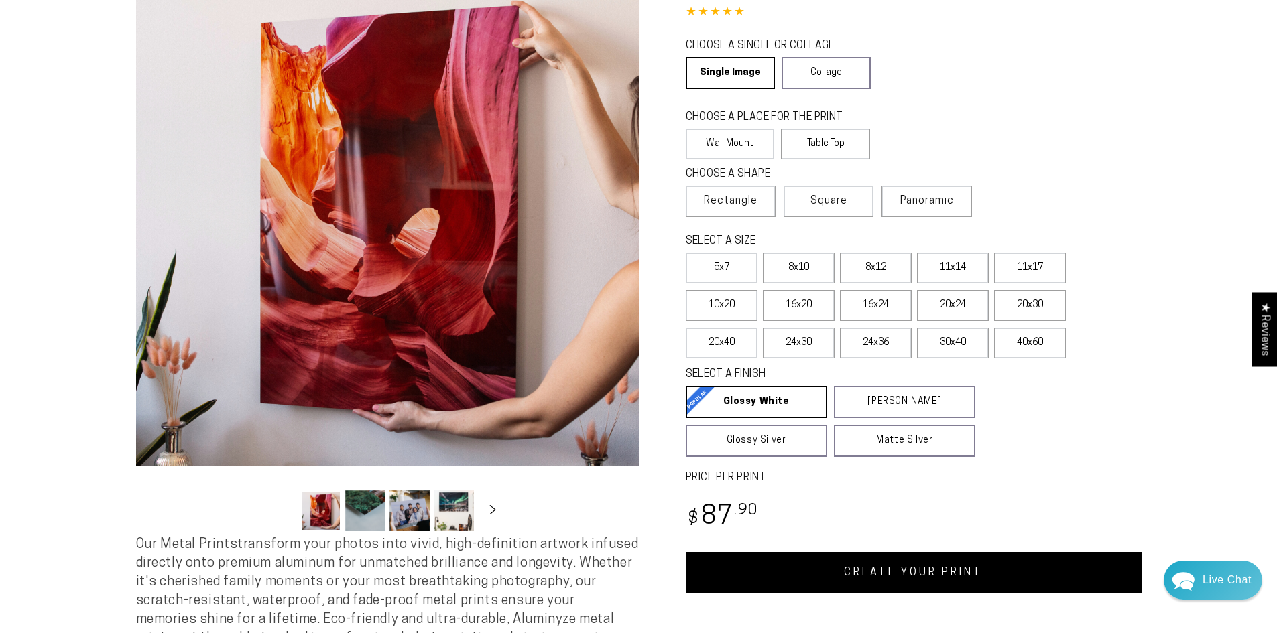
scroll to position [134, 0]
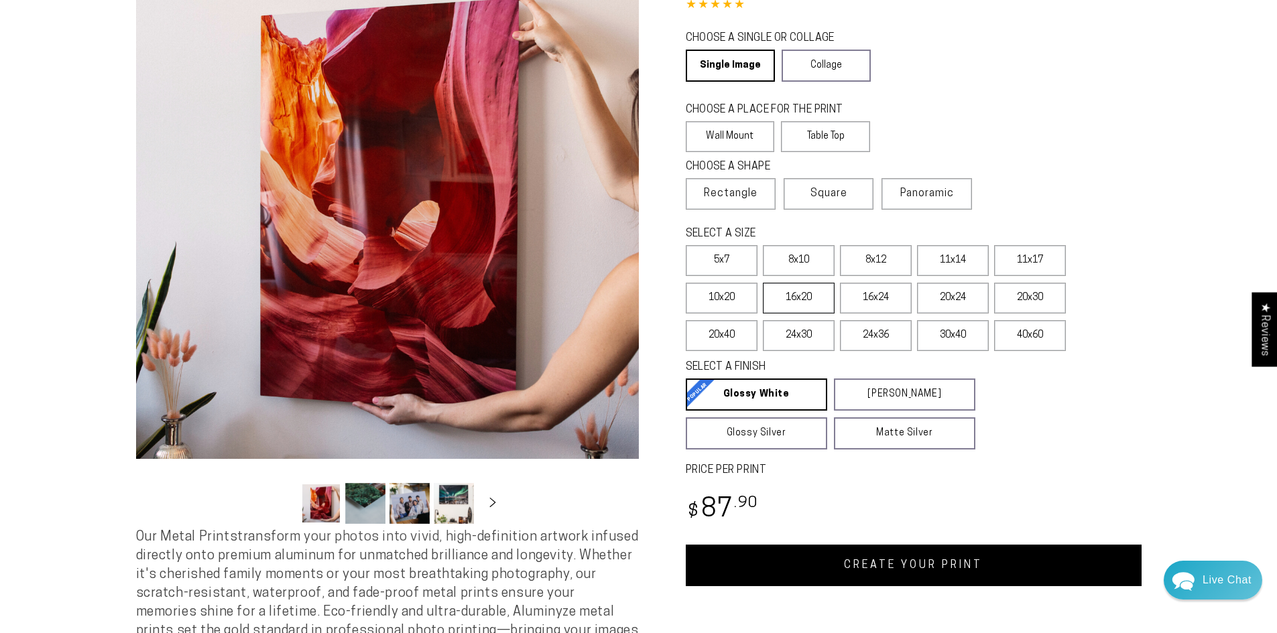
click at [808, 304] on label "16x20" at bounding box center [799, 298] width 72 height 31
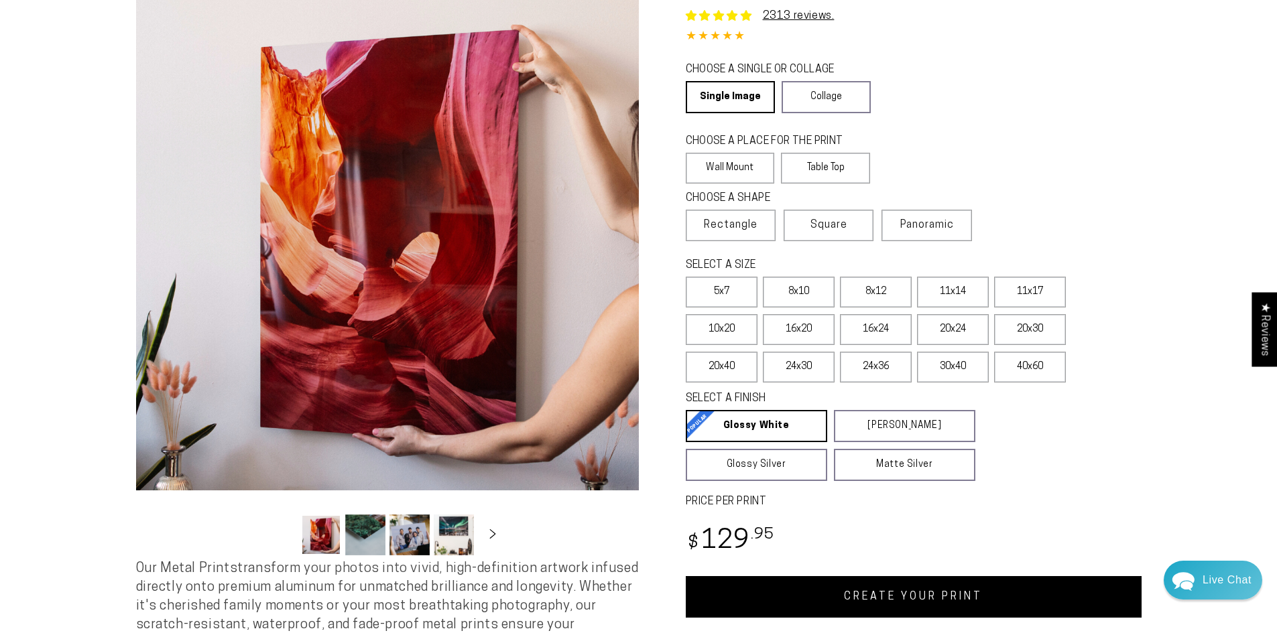
scroll to position [134, 0]
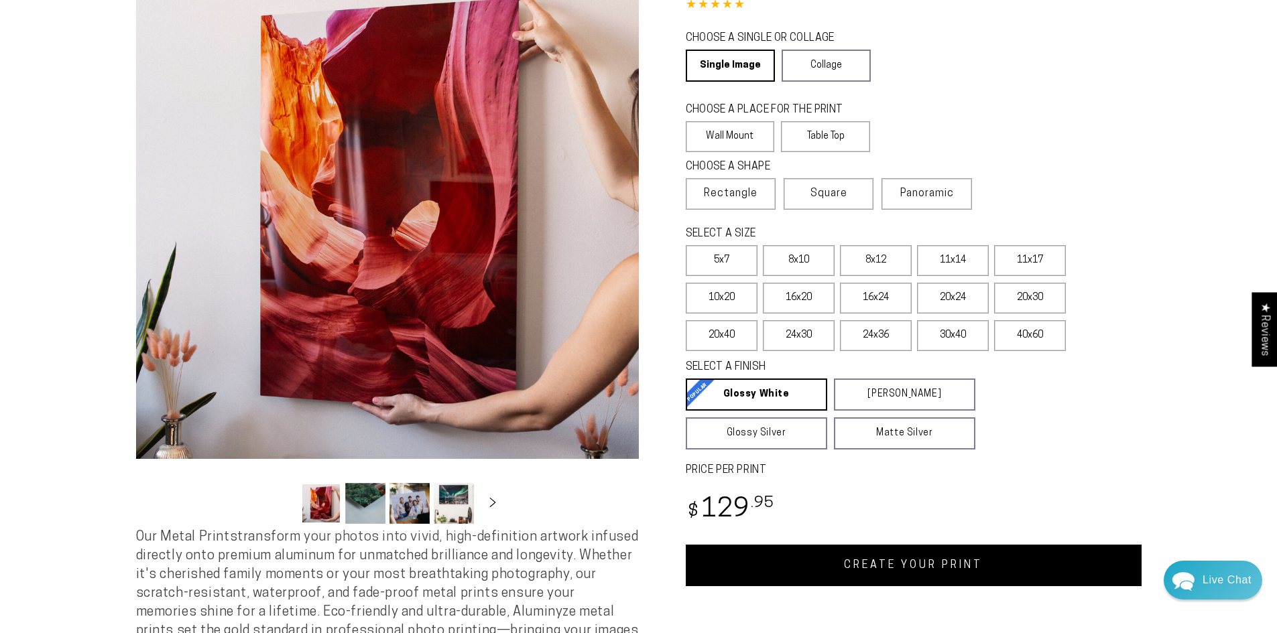
click at [895, 563] on link "CREATE YOUR PRINT" at bounding box center [914, 566] width 456 height 42
